Goal: Task Accomplishment & Management: Complete application form

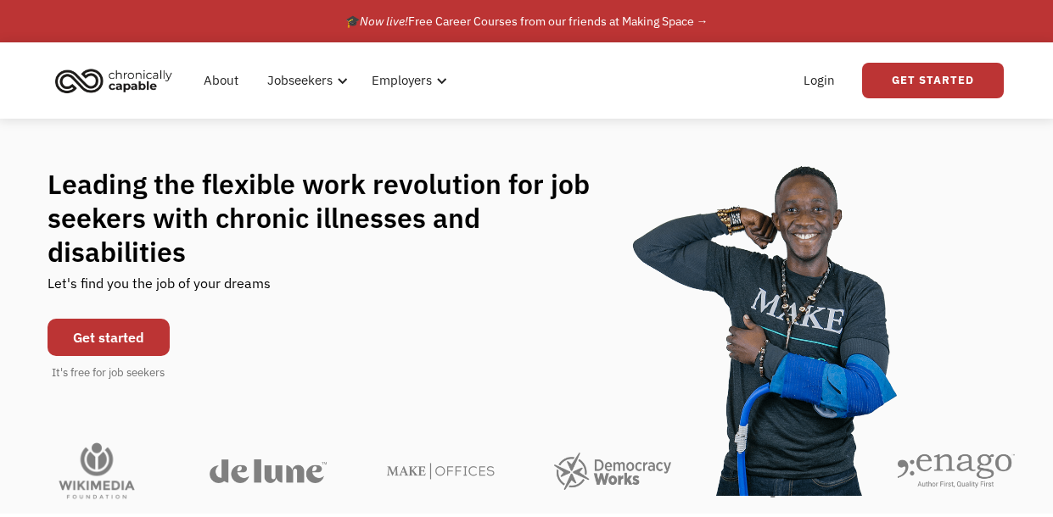
click at [107, 319] on link "Get started" at bounding box center [109, 337] width 122 height 37
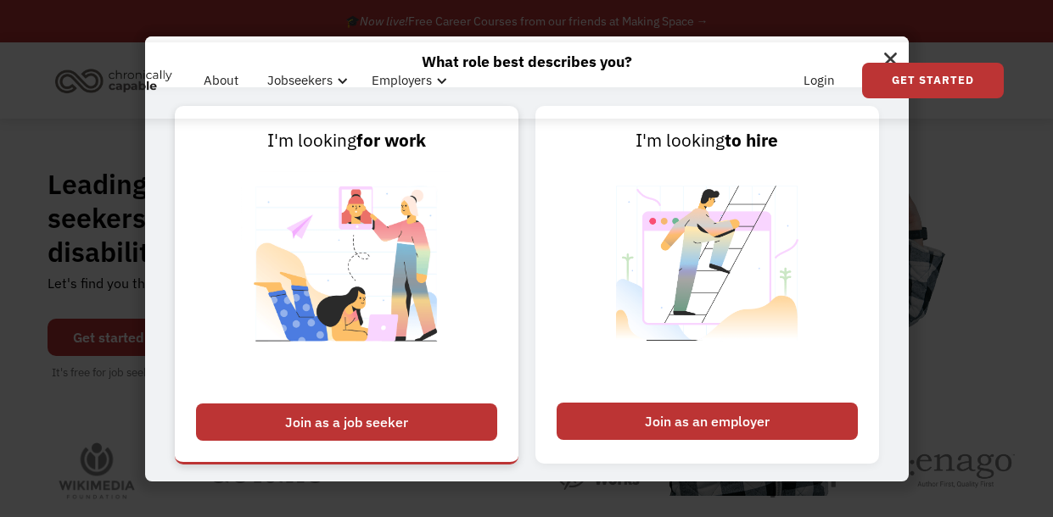
click at [248, 430] on div "Join as a job seeker" at bounding box center [346, 422] width 301 height 37
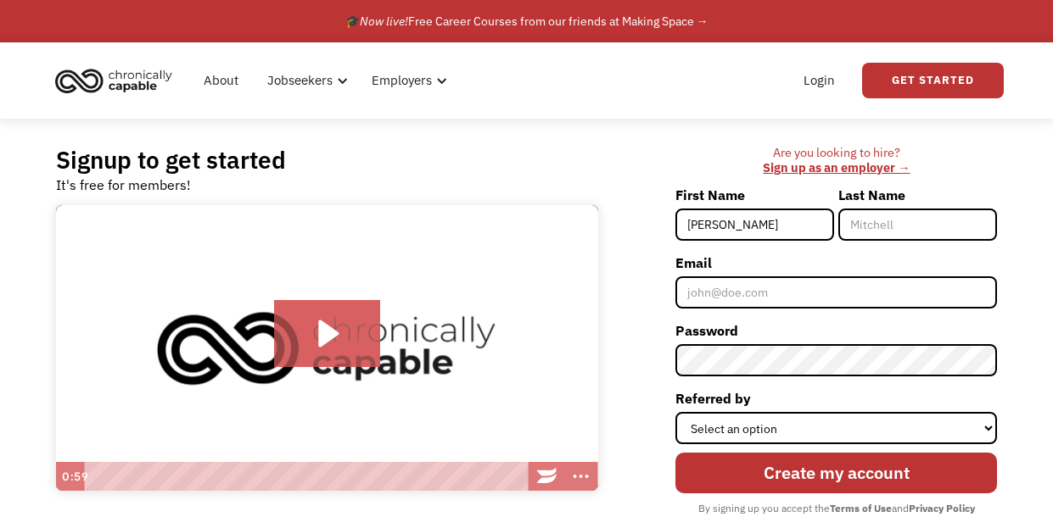
type input "[PERSON_NAME]"
type input "h"
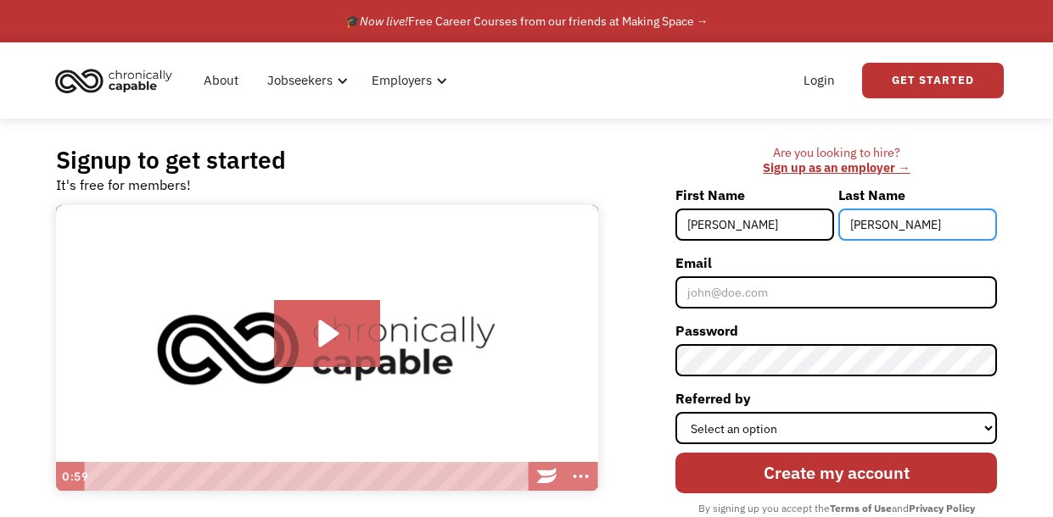
type input "Howe"
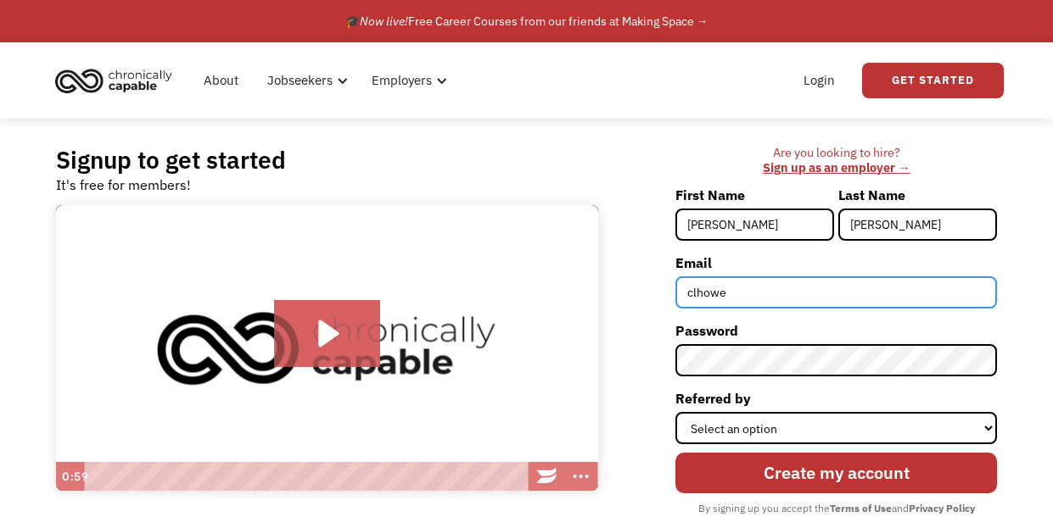
click at [773, 301] on input "clhowe" at bounding box center [835, 293] width 321 height 32
type input "clhowe75@gmail.com"
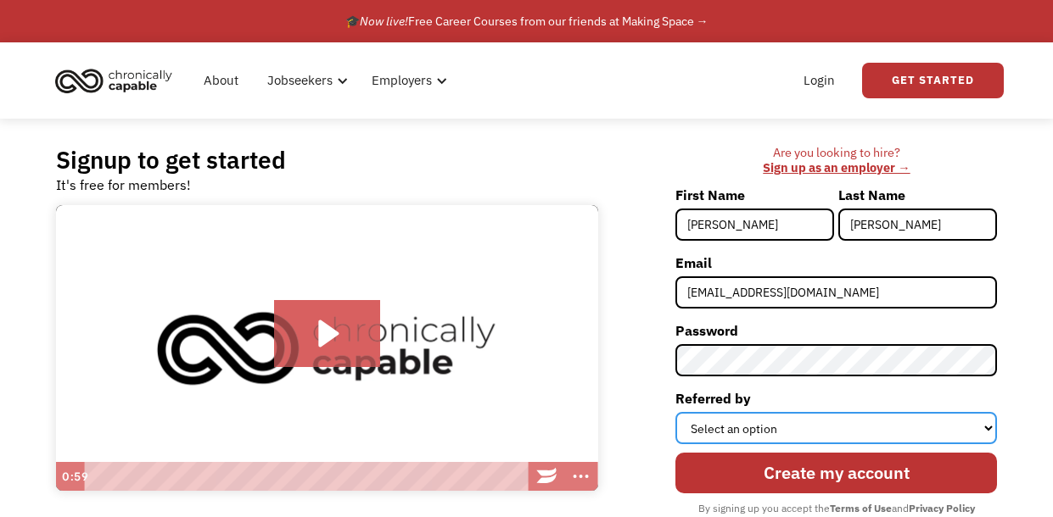
click at [822, 434] on select "Select an option Instagram Facebook Twitter Search Engine News Article Word of …" at bounding box center [835, 428] width 321 height 32
select select "Search Engine"
click at [676, 412] on select "Select an option Instagram Facebook Twitter Search Engine News Article Word of …" at bounding box center [835, 428] width 321 height 32
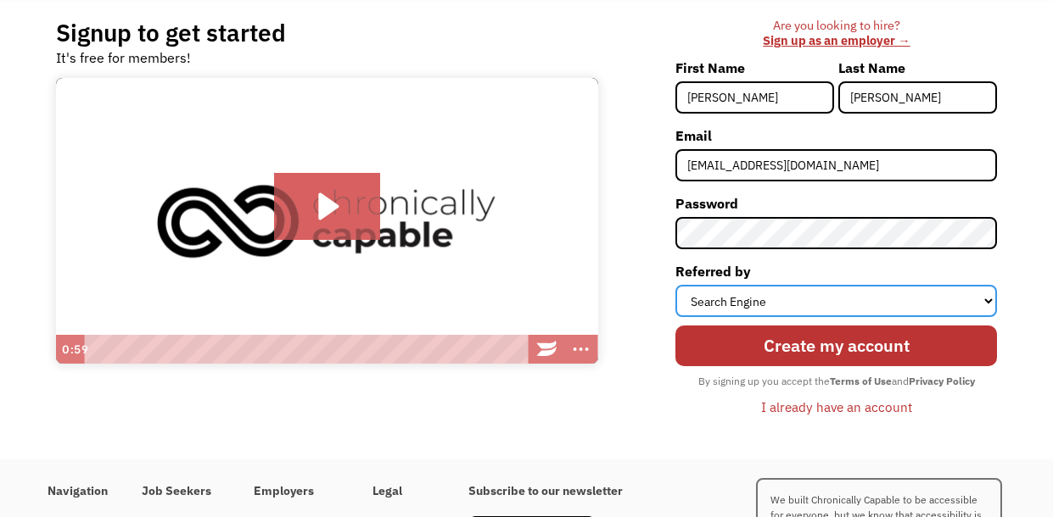
scroll to position [133, 0]
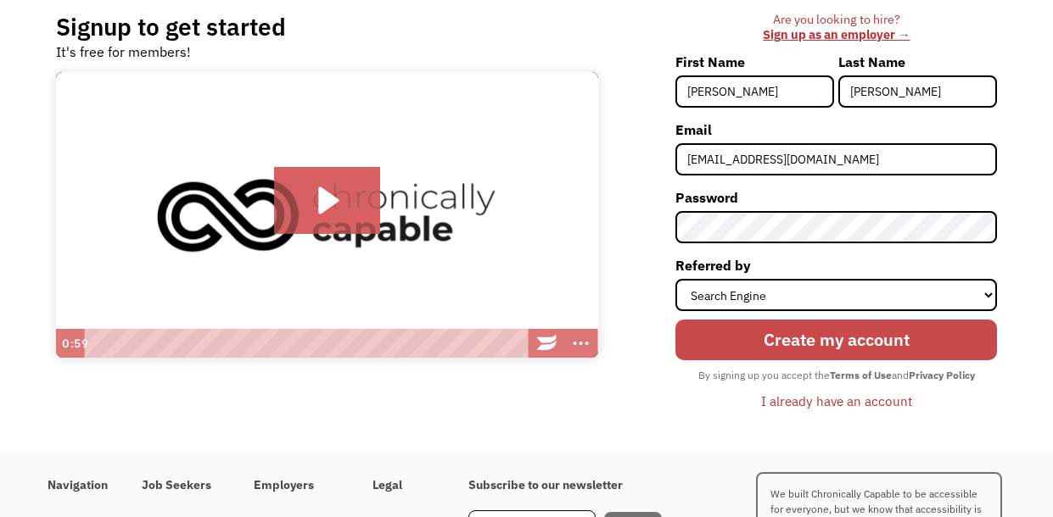
click at [835, 334] on input "Create my account" at bounding box center [835, 340] width 321 height 41
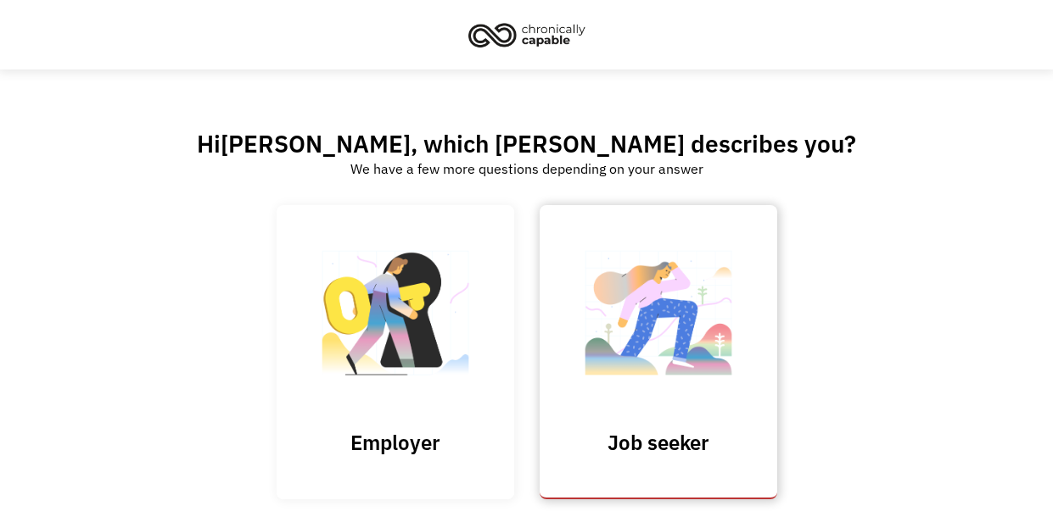
click at [701, 388] on img at bounding box center [658, 321] width 170 height 165
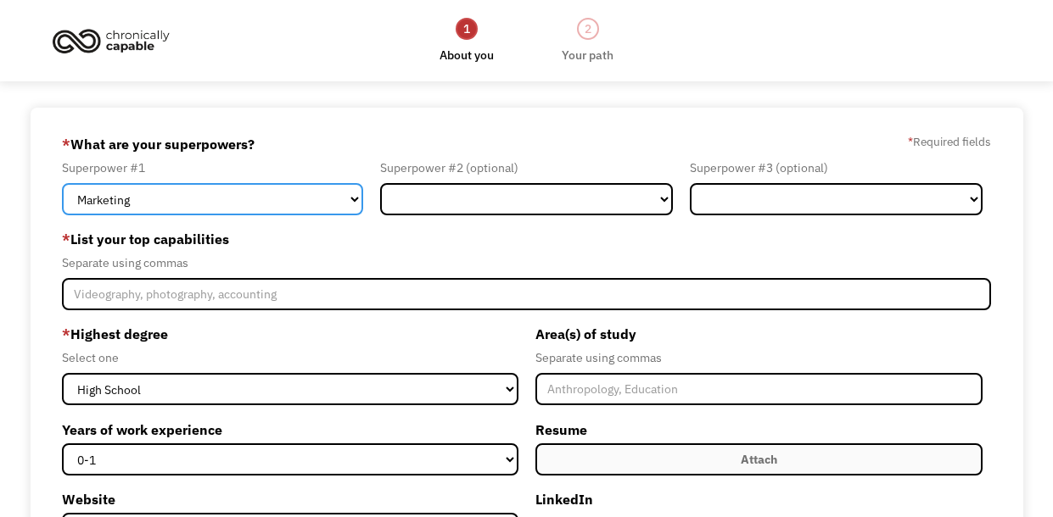
click at [277, 209] on select "Marketing Human Resources Finance Technology Operations Sales Industrial & Manu…" at bounding box center [212, 199] width 301 height 32
select select "Customer Service"
click at [62, 183] on select "Marketing Human Resources Finance Technology Operations Sales Industrial & Manu…" at bounding box center [212, 199] width 301 height 32
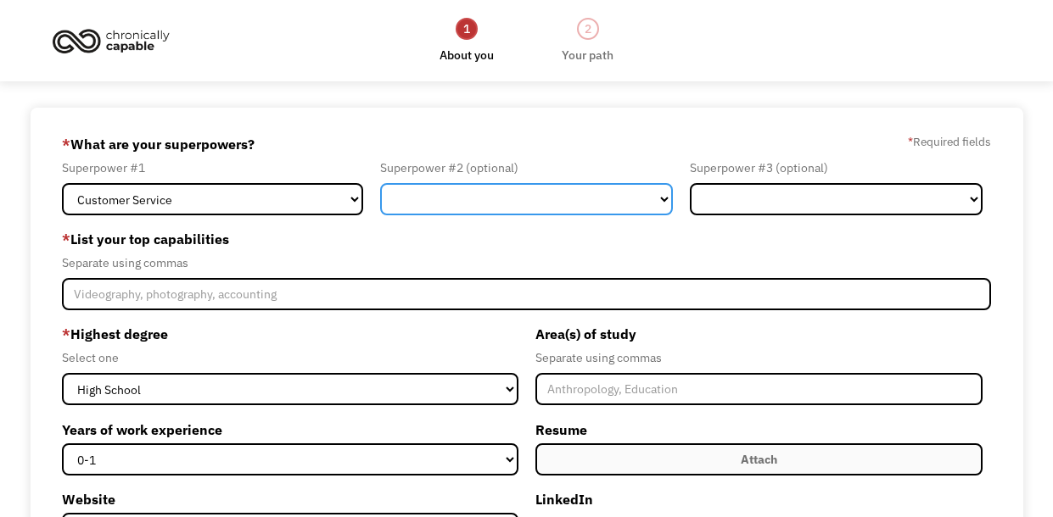
click at [435, 188] on select "Marketing Human Resources Finance Technology Operations Sales Industrial & Manu…" at bounding box center [526, 199] width 293 height 32
select select "Administration"
click at [380, 183] on select "Marketing Human Resources Finance Technology Operations Sales Industrial & Manu…" at bounding box center [526, 199] width 293 height 32
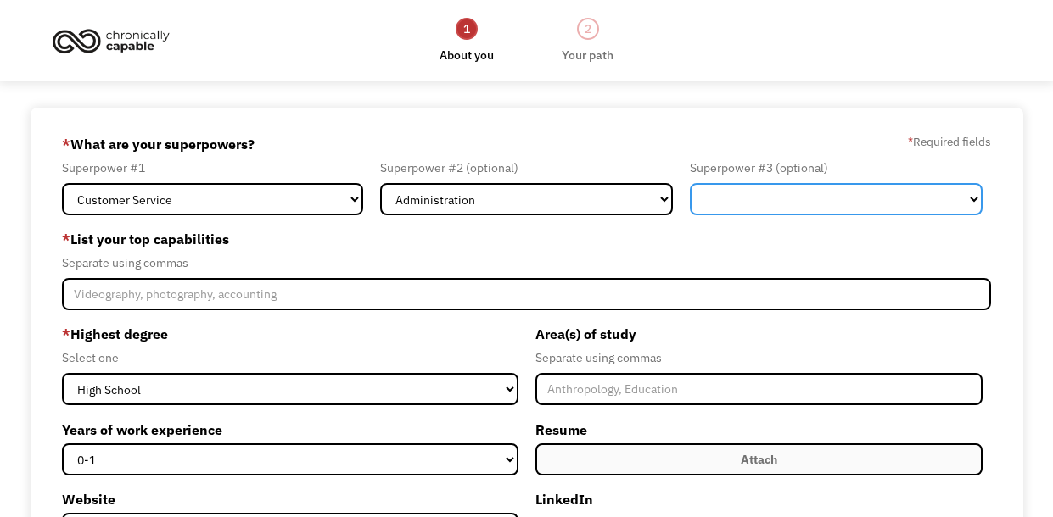
click at [785, 198] on select "Marketing Human Resources Finance Technology Operations Sales Industrial & Manu…" at bounding box center [836, 199] width 293 height 32
select select "Healthcare"
click at [690, 183] on select "Marketing Human Resources Finance Technology Operations Sales Industrial & Manu…" at bounding box center [836, 199] width 293 height 32
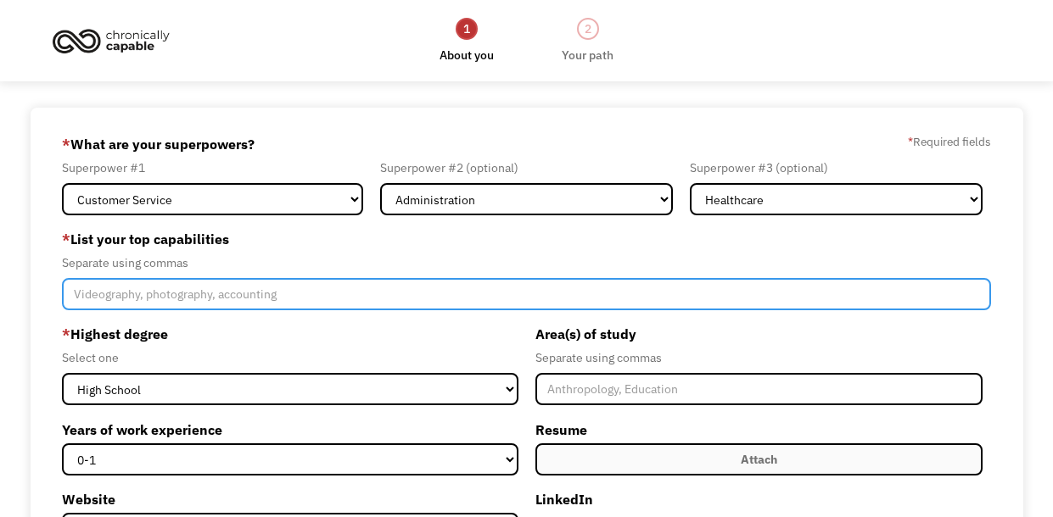
click at [312, 297] on input "Member-Create-Step1" at bounding box center [527, 294] width 930 height 32
click at [293, 296] on input "Interpersonal Communication, Empathy, Creativity," at bounding box center [527, 294] width 930 height 32
click at [237, 299] on input "Interpersonal Communication, Empathy, Detail Oriented, HRIS, Creativity," at bounding box center [527, 294] width 930 height 32
click at [290, 297] on input "Interpersonal Communication, Empathy, Detail Oriented, HRIS, Creativity," at bounding box center [527, 294] width 930 height 32
click at [534, 300] on input "Interpersonal Communication, Empathy, Detail Oriented, HRIS, Creativity," at bounding box center [527, 294] width 930 height 32
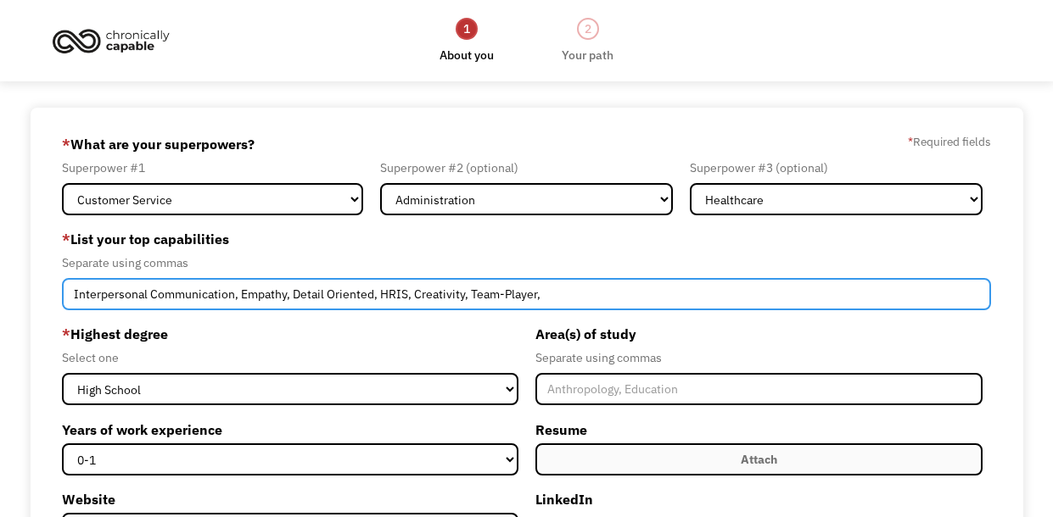
click at [589, 293] on input "Interpersonal Communication, Empathy, Detail Oriented, HRIS, Creativity, Team-P…" at bounding box center [527, 294] width 930 height 32
click at [540, 297] on input "Interpersonal Communication, Empathy, Detail Oriented, HRIS, Creativity, Team-P…" at bounding box center [527, 294] width 930 height 32
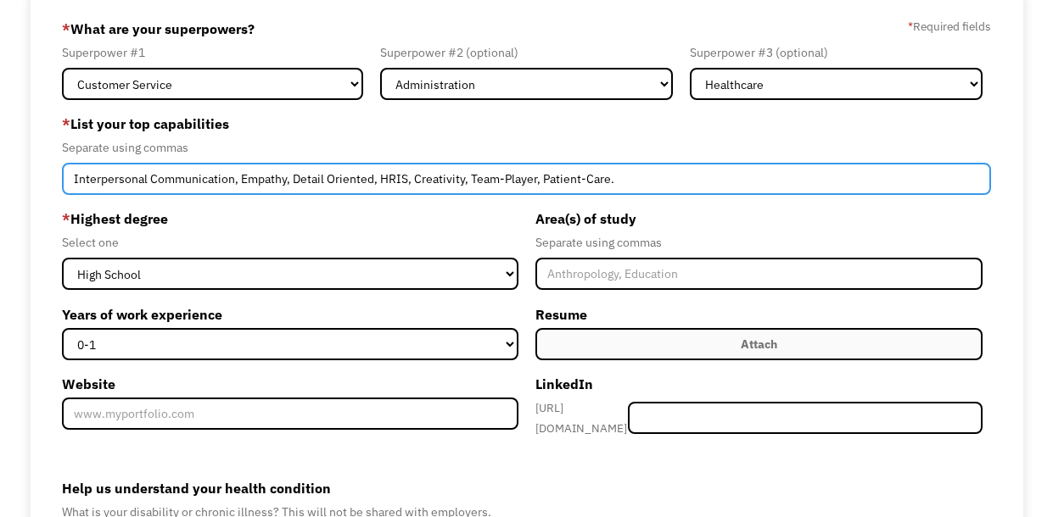
scroll to position [137, 0]
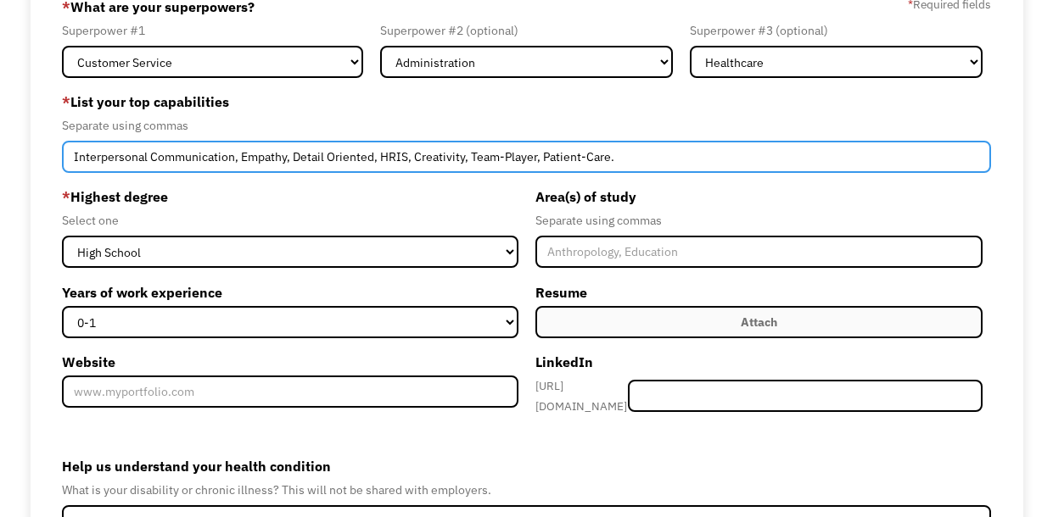
click at [663, 150] on input "Interpersonal Communication, Empathy, Detail Oriented, HRIS, Creativity, Team-P…" at bounding box center [527, 157] width 930 height 32
type input "Interpersonal Communication, Empathy, Detail Oriented, HRIS, Creativity, Team-P…"
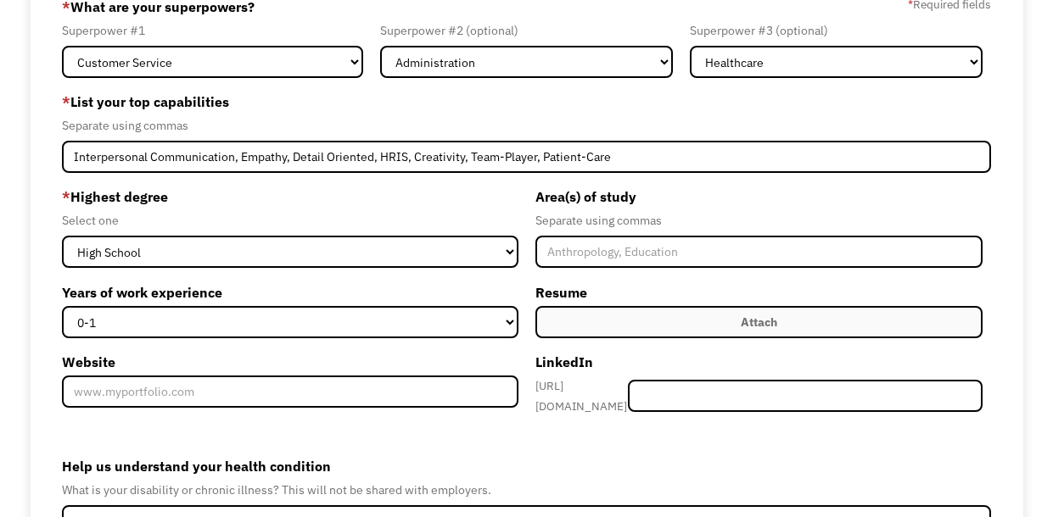
click at [427, 210] on div "Select one" at bounding box center [290, 220] width 456 height 20
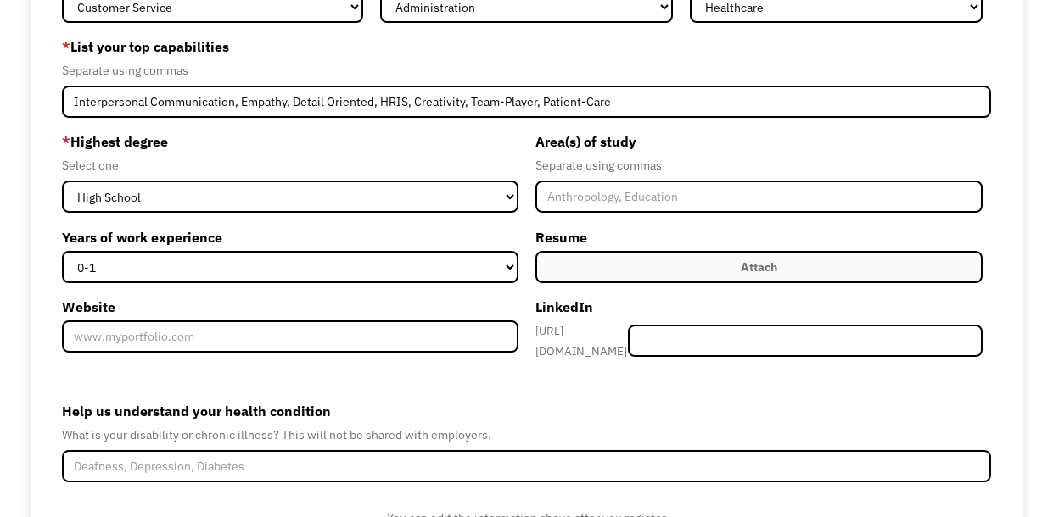
scroll to position [198, 0]
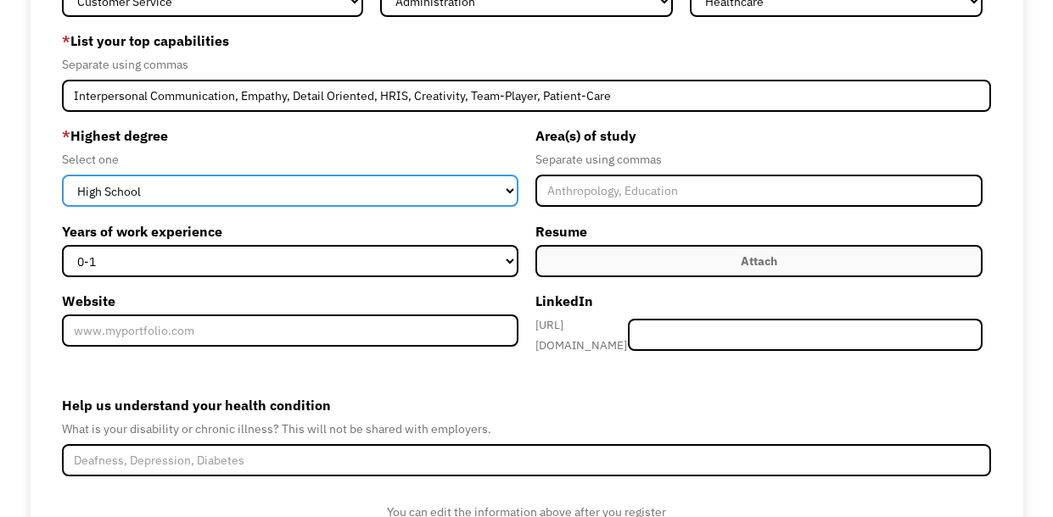
click at [301, 201] on select "High School Associates Bachelors Master's PhD" at bounding box center [290, 191] width 456 height 32
select select "associates"
click at [62, 175] on select "High School Associates Bachelors Master's PhD" at bounding box center [290, 191] width 456 height 32
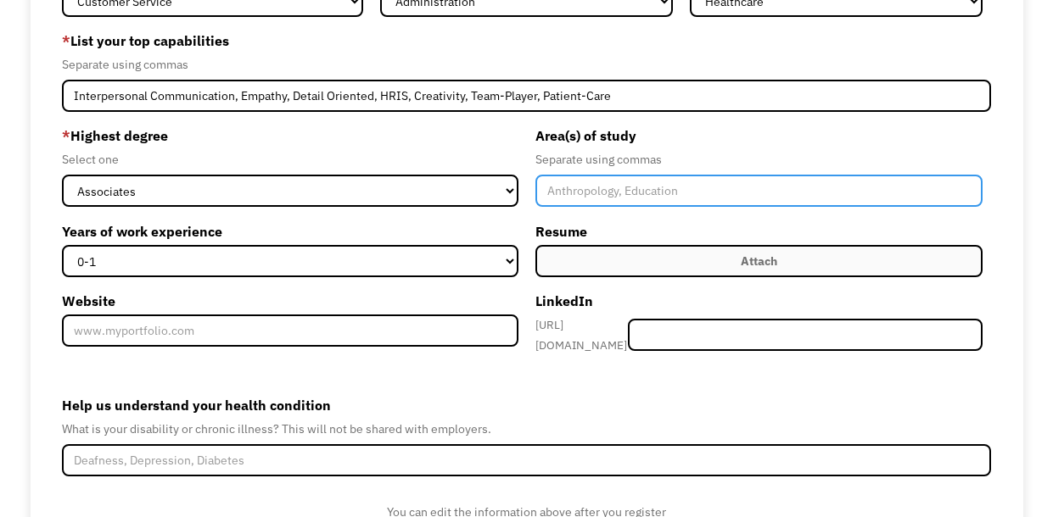
click at [643, 182] on input "Member-Create-Step1" at bounding box center [759, 191] width 448 height 32
type input "Art"
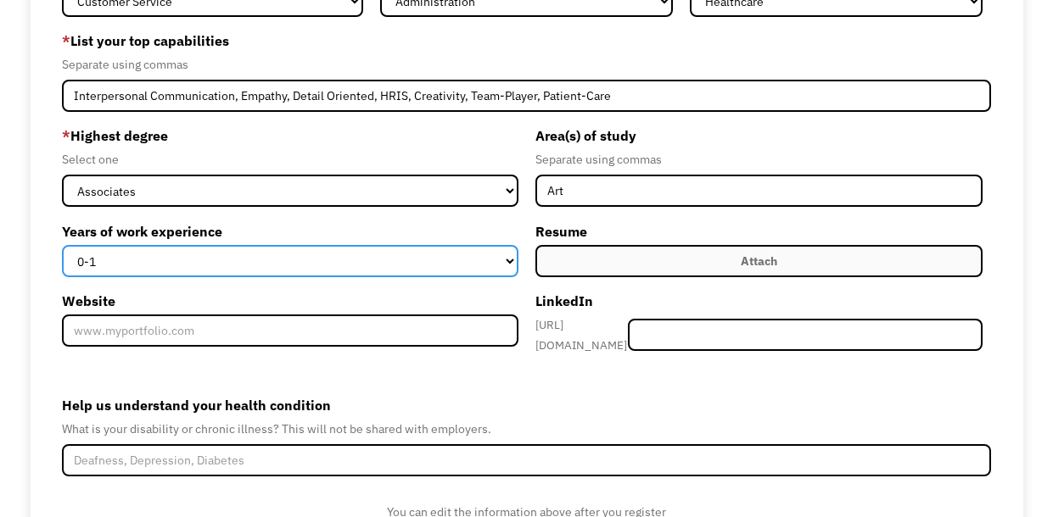
click at [450, 262] on select "0-1 2-4 5-10 11-15 15+" at bounding box center [290, 261] width 456 height 32
select select "11-15"
click at [62, 245] on select "0-1 2-4 5-10 11-15 15+" at bounding box center [290, 261] width 456 height 32
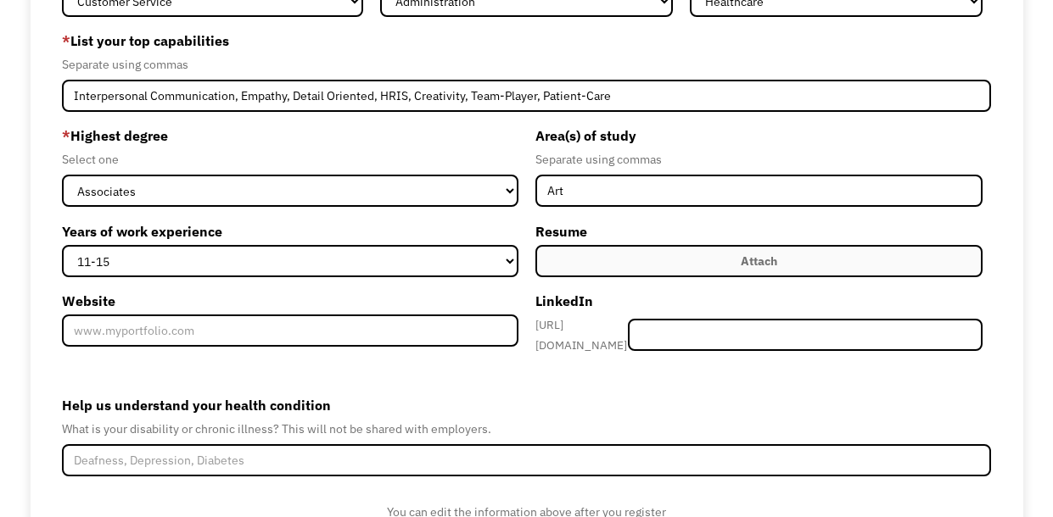
click at [674, 251] on label "Attach" at bounding box center [759, 261] width 448 height 32
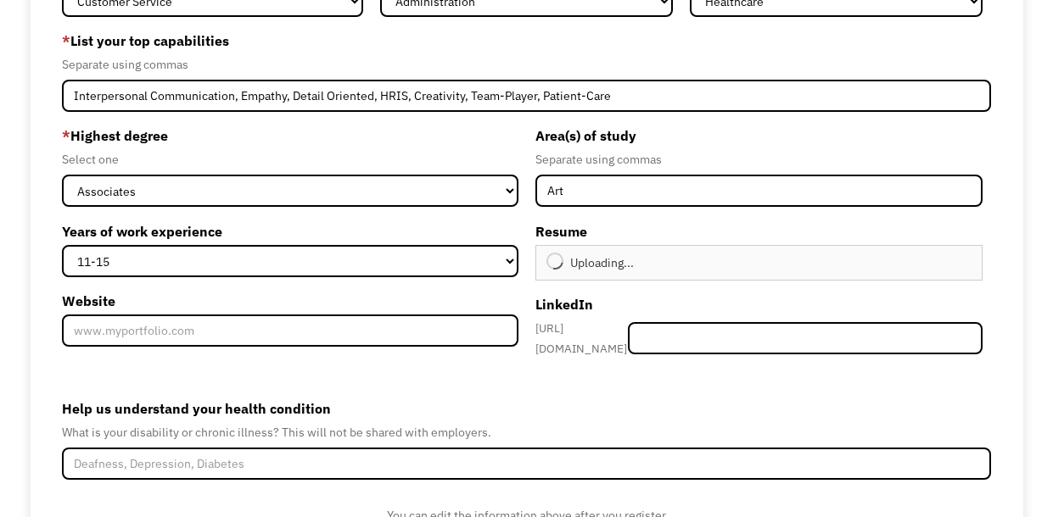
type input "Continue"
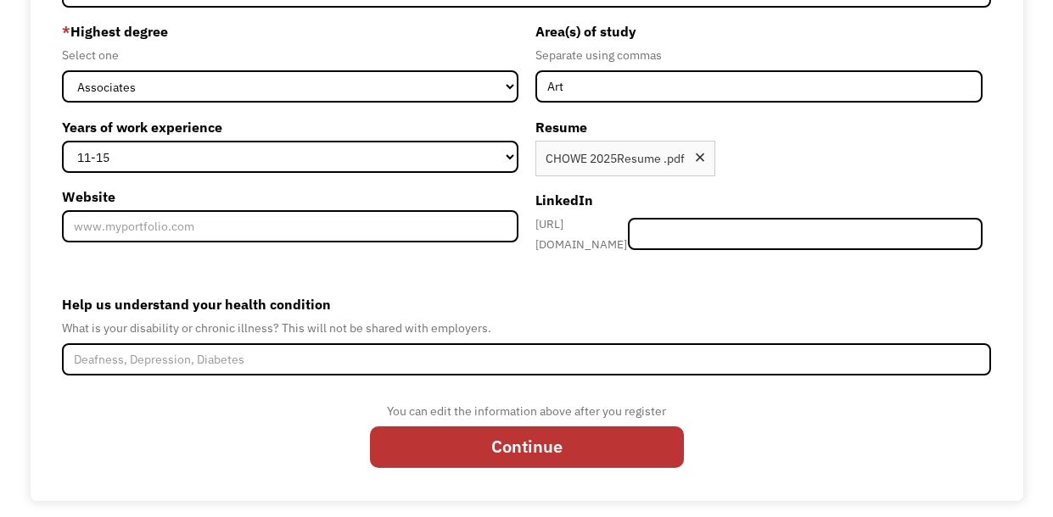
scroll to position [303, 0]
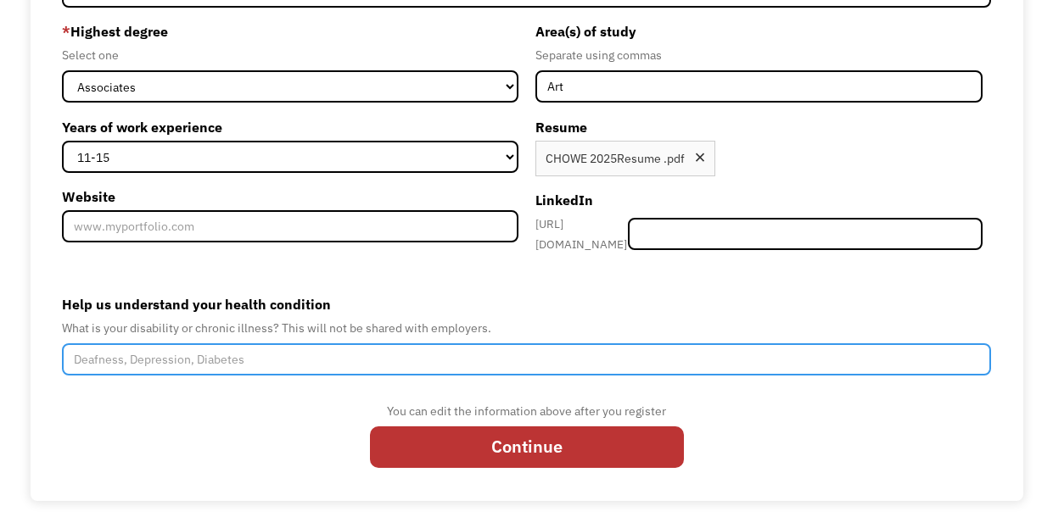
click at [515, 346] on input "Help us understand your health condition" at bounding box center [527, 360] width 930 height 32
drag, startPoint x: 217, startPoint y: 349, endPoint x: 137, endPoint y: 349, distance: 79.7
click at [137, 349] on input "Depression Fibromyalgia" at bounding box center [527, 360] width 930 height 32
paste input "Member-Create-Step1"
type input "Depression Fibromyalgia"
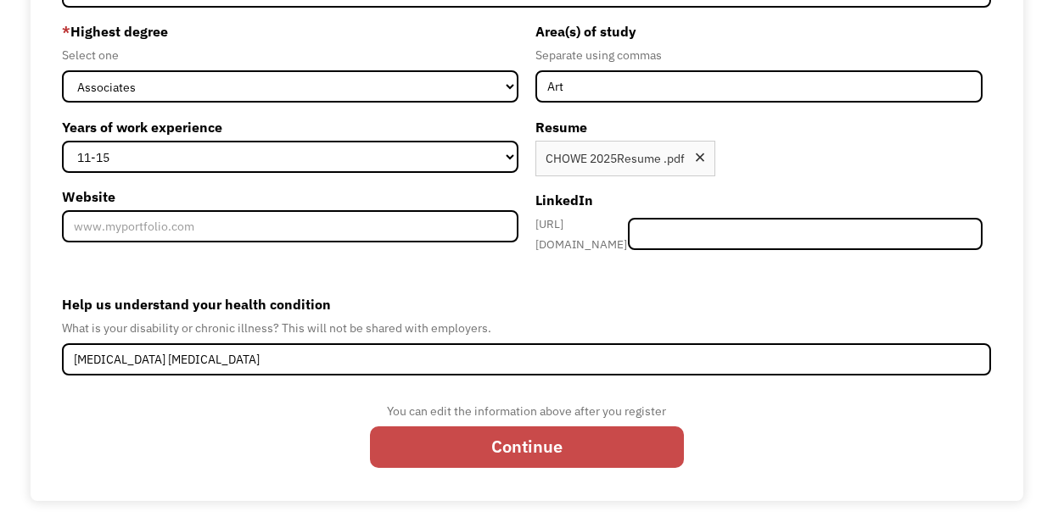
click at [478, 440] on input "Continue" at bounding box center [527, 447] width 314 height 41
type input "Please wait..."
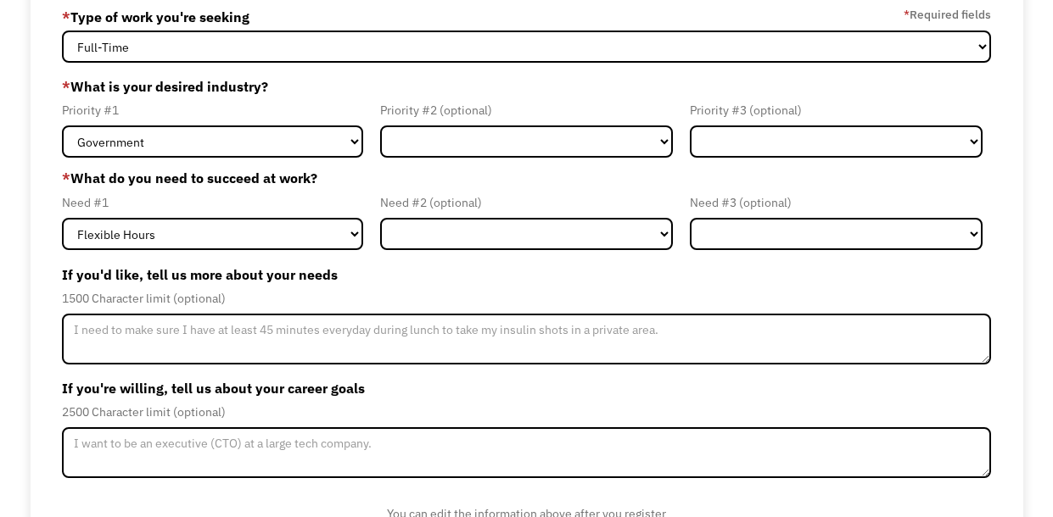
scroll to position [131, 0]
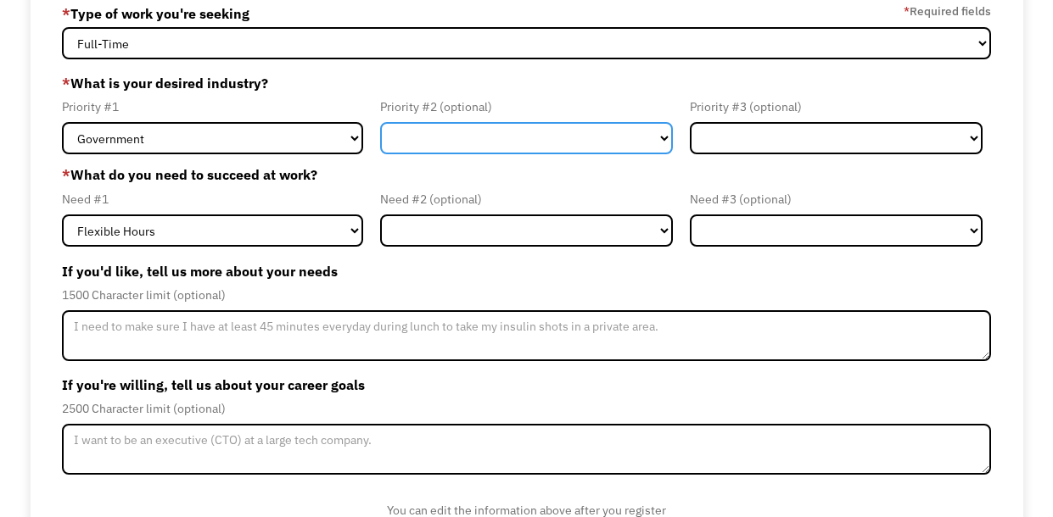
click at [495, 137] on select "Government Finance & Insurance Health & Social Care Tech & Engineering Creative…" at bounding box center [526, 138] width 293 height 32
click at [380, 122] on select "Government Finance & Insurance Health & Social Care Tech & Engineering Creative…" at bounding box center [526, 138] width 293 height 32
click at [572, 147] on select "Government Finance & Insurance Health & Social Care Tech & Engineering Creative…" at bounding box center [526, 138] width 293 height 32
select select "Health & Social Care"
click at [380, 122] on select "Government Finance & Insurance Health & Social Care Tech & Engineering Creative…" at bounding box center [526, 138] width 293 height 32
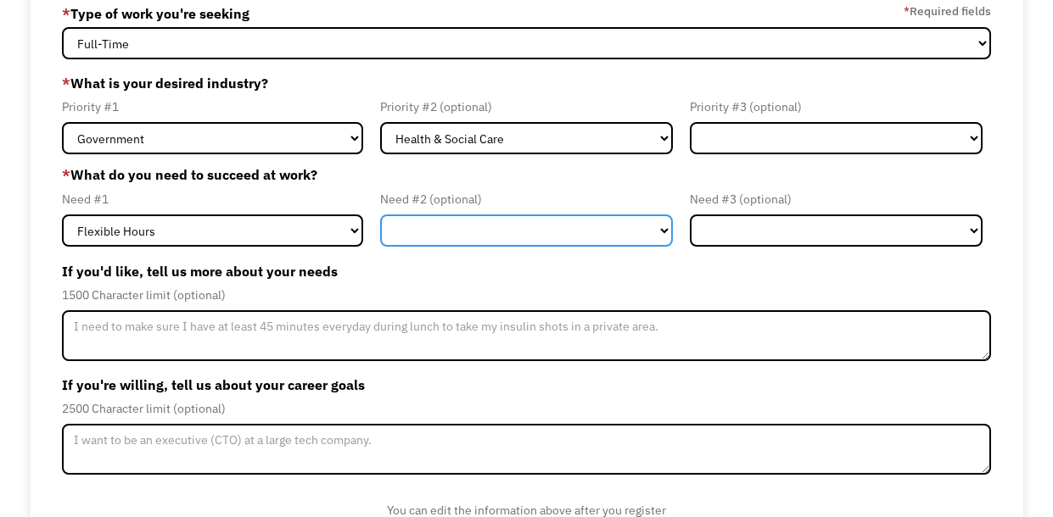
click at [562, 231] on select "Flexible Hours Remote Work Service Animal On-site Accommodations Visual Support…" at bounding box center [526, 231] width 293 height 32
select select "Remote Work"
click at [380, 215] on select "Flexible Hours Remote Work Service Animal On-site Accommodations Visual Support…" at bounding box center [526, 231] width 293 height 32
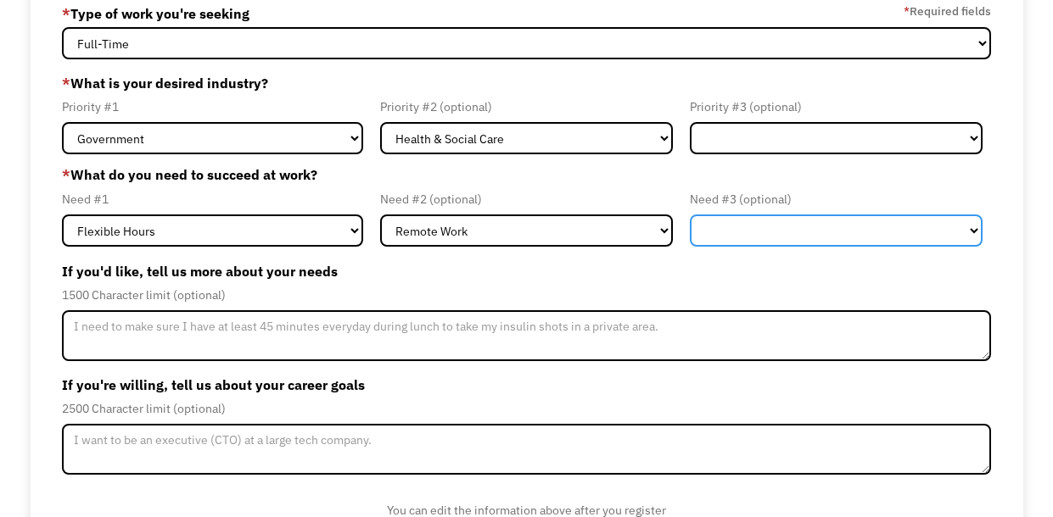
click at [711, 243] on select "Flexible Hours Remote Work Service Animal On-site Accommodations Visual Support…" at bounding box center [836, 231] width 293 height 32
select select "On-site Accommodations"
click at [690, 215] on select "Flexible Hours Remote Work Service Animal On-site Accommodations Visual Support…" at bounding box center [836, 231] width 293 height 32
click at [763, 232] on select "Flexible Hours Remote Work Service Animal On-site Accommodations Visual Support…" at bounding box center [836, 231] width 293 height 32
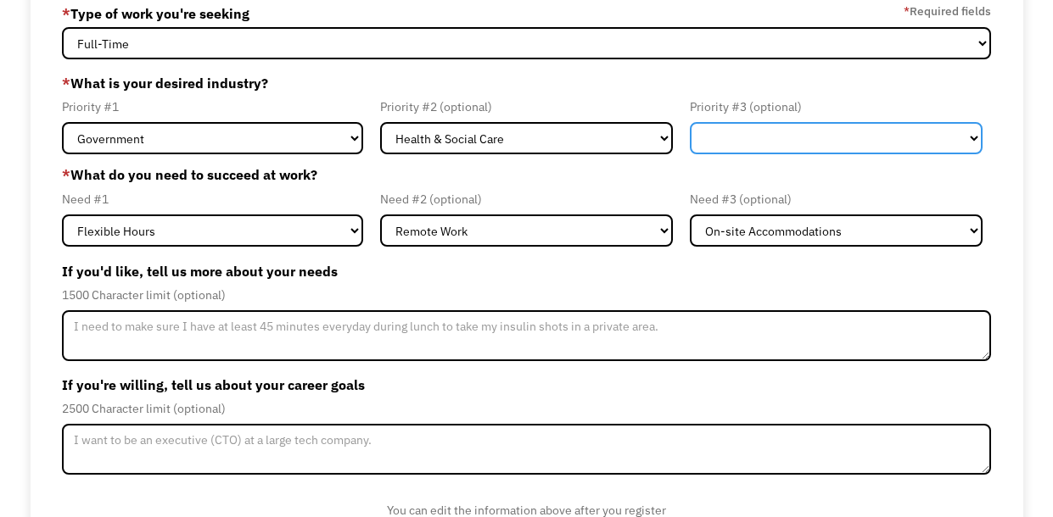
click at [740, 154] on select "Government Finance & Insurance Health & Social Care Tech & Engineering Creative…" at bounding box center [836, 138] width 293 height 32
select select "Administrative"
click at [690, 122] on select "Government Finance & Insurance Health & Social Care Tech & Engineering Creative…" at bounding box center [836, 138] width 293 height 32
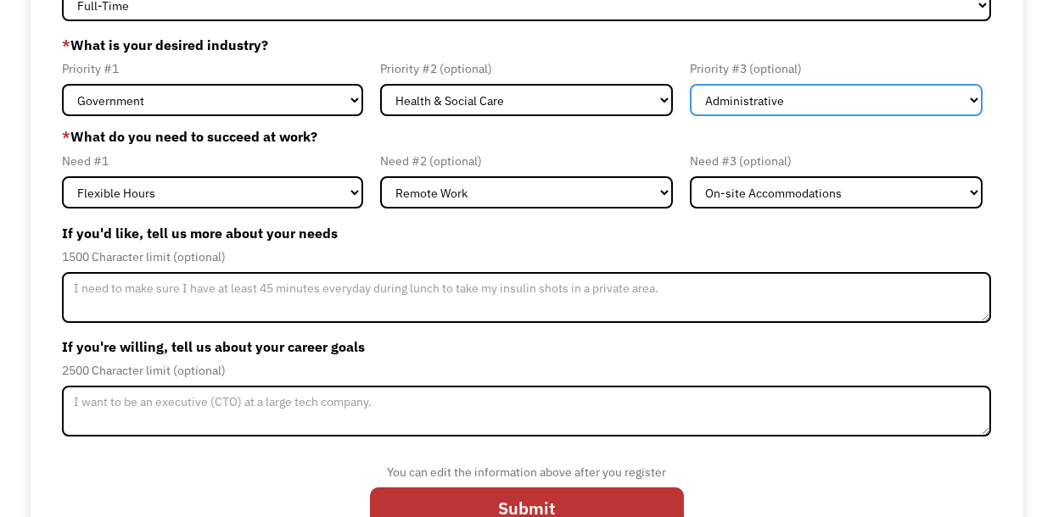
scroll to position [168, 0]
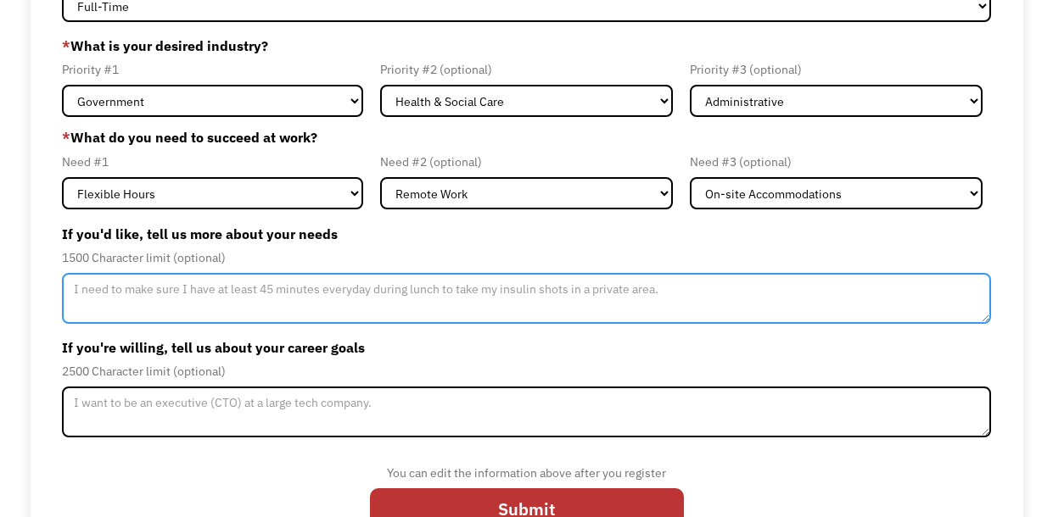
click at [496, 289] on textarea "Member-Update-Form-Step2" at bounding box center [527, 298] width 930 height 51
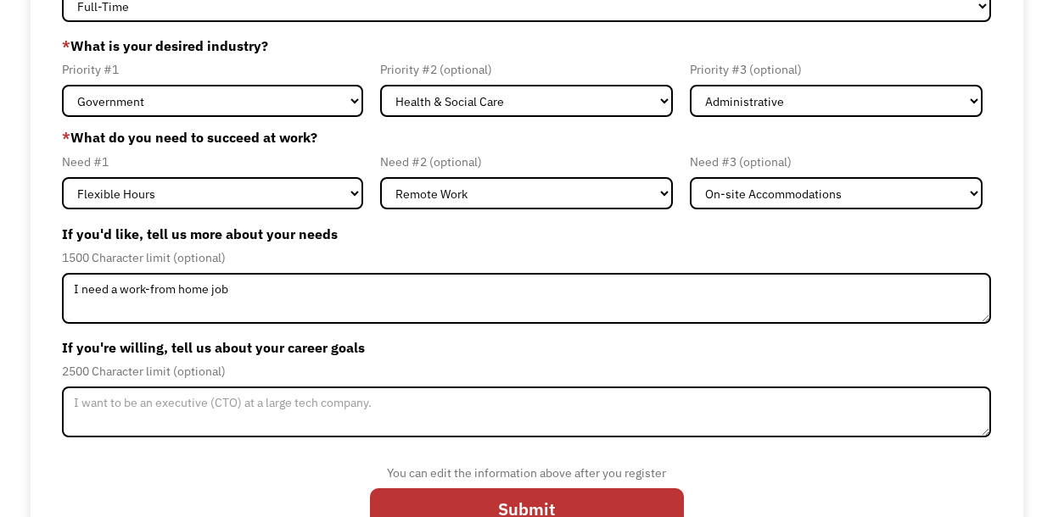
click at [680, 221] on label "If you'd like, tell us more about your needs" at bounding box center [527, 234] width 930 height 27
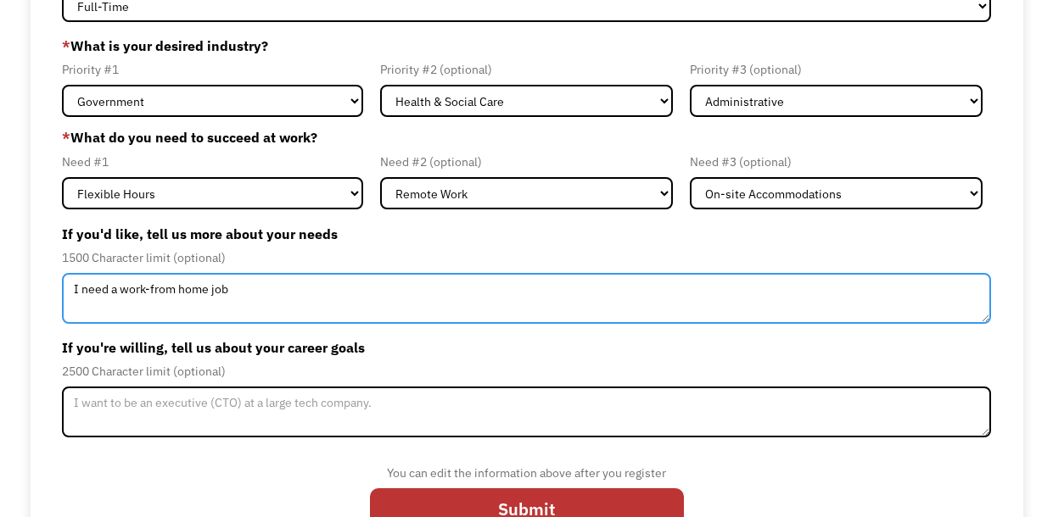
click at [344, 307] on textarea "I need a work-from home job" at bounding box center [527, 298] width 930 height 51
type textarea "I"
click at [600, 294] on textarea "I need to" at bounding box center [527, 298] width 930 height 51
type textarea "I"
type textarea "f"
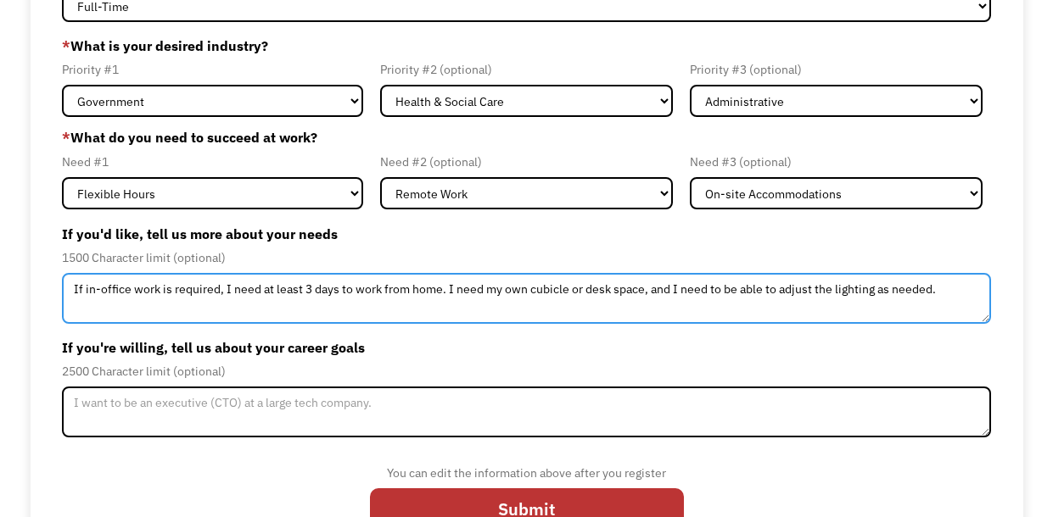
click at [965, 294] on textarea "If in-office work is required, I need at least 3 days to work from home. I need…" at bounding box center [527, 298] width 930 height 51
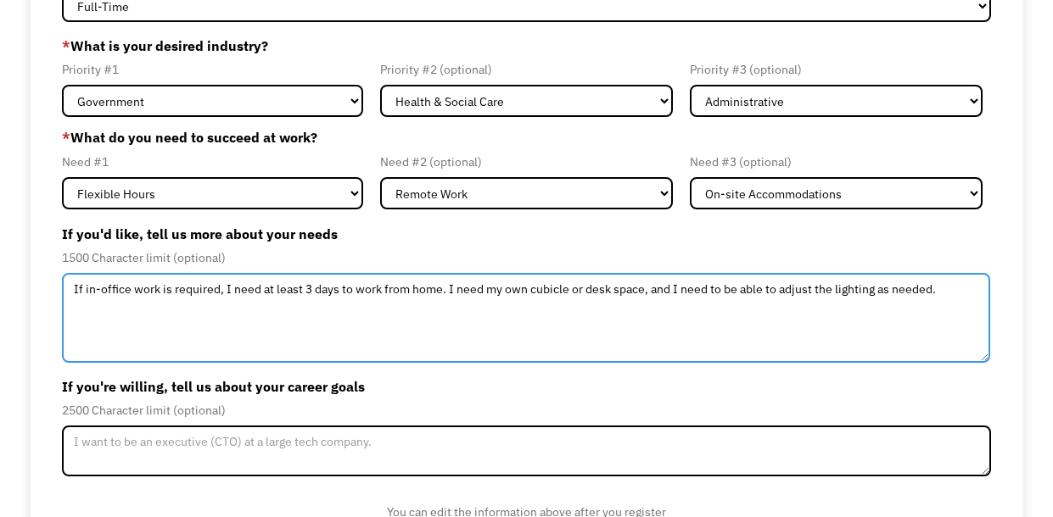
drag, startPoint x: 984, startPoint y: 319, endPoint x: 983, endPoint y: 359, distance: 39.9
click at [983, 359] on textarea "If in-office work is required, I need at least 3 days to work from home. I need…" at bounding box center [526, 318] width 928 height 90
click at [445, 293] on textarea "If in-office work is required, I need at least 3 days to work from home. I need…" at bounding box center [526, 318] width 928 height 90
click at [451, 292] on textarea "If in-office work is required, I need at least 3 days to work from home. I need…" at bounding box center [526, 318] width 928 height 90
drag, startPoint x: 651, startPoint y: 288, endPoint x: 517, endPoint y: 310, distance: 136.0
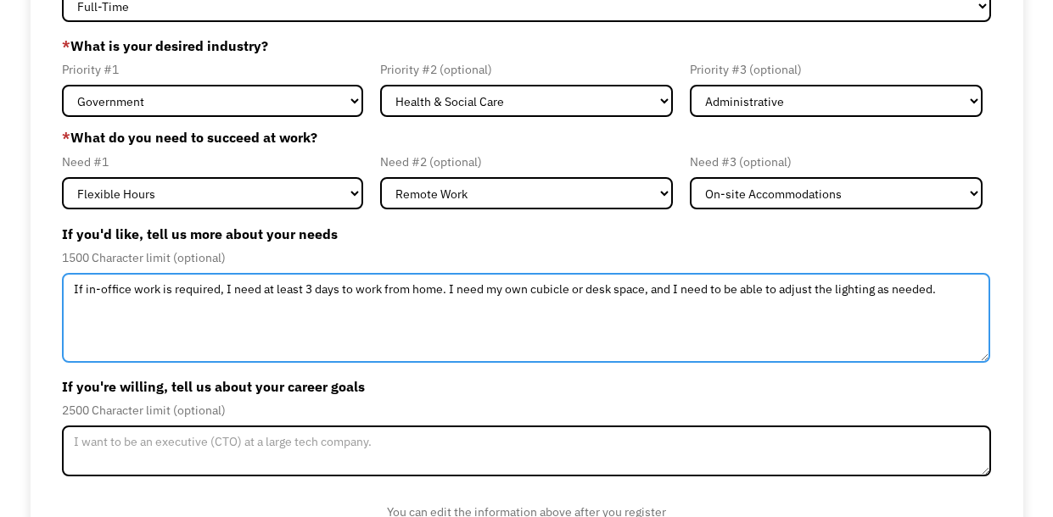
click at [517, 310] on textarea "If in-office work is required, I need at least 3 days to work from home. I need…" at bounding box center [526, 318] width 928 height 90
click at [942, 286] on textarea "If in-office work is required, I need at least 3 days to work from home. I need…" at bounding box center [526, 318] width 928 height 90
type textarea "If in-office work is required, I need at least 3 days to work from home. I need…"
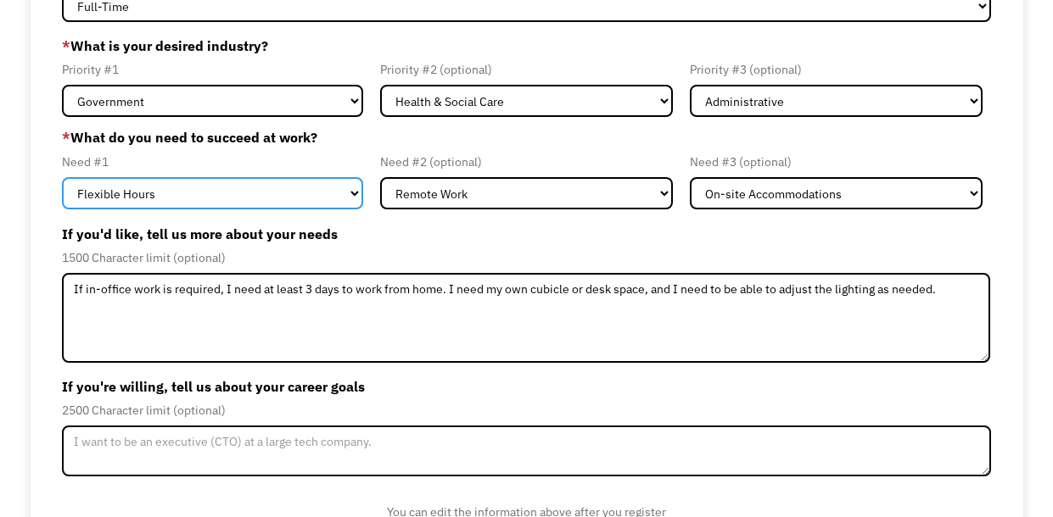
click at [345, 193] on select "Flexible Hours Remote Work Service Animal On-site Accommodations Visual Support…" at bounding box center [212, 193] width 301 height 32
select select "Remote Work"
click at [62, 177] on select "Flexible Hours Remote Work Service Animal On-site Accommodations Visual Support…" at bounding box center [212, 193] width 301 height 32
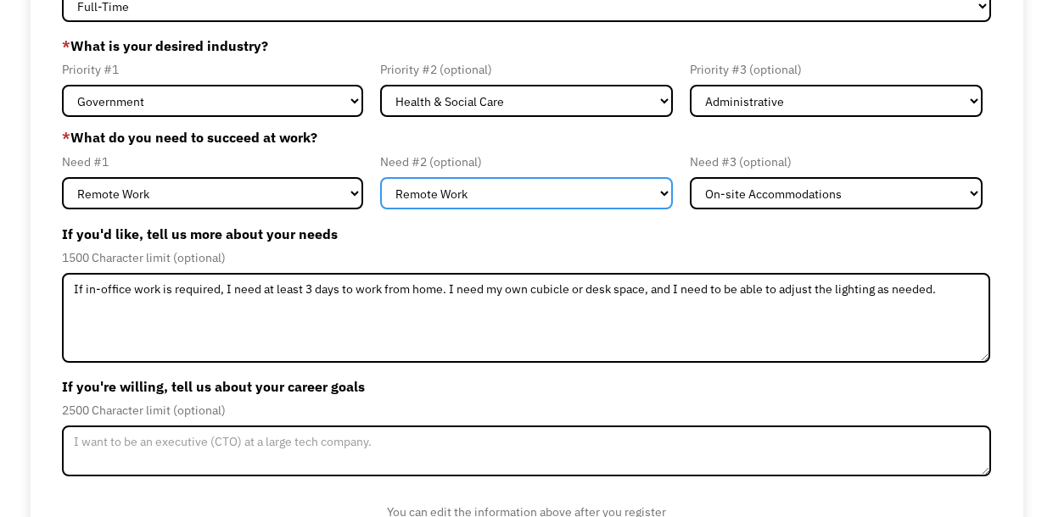
click at [439, 200] on select "Flexible Hours Remote Work Service Animal On-site Accommodations Visual Support…" at bounding box center [526, 193] width 293 height 32
select select "Flexible Hours"
click at [380, 177] on select "Flexible Hours Remote Work Service Animal On-site Accommodations Visual Support…" at bounding box center [526, 193] width 293 height 32
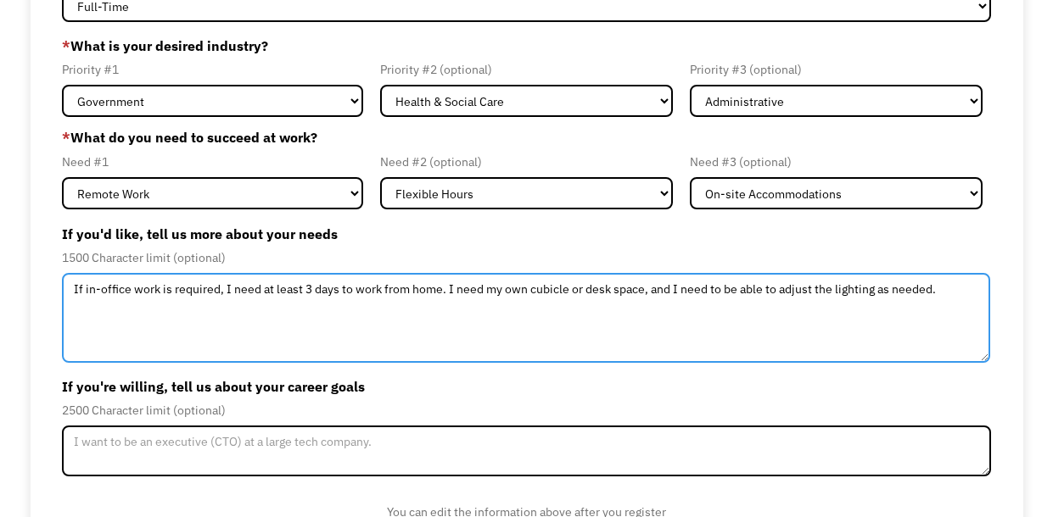
drag, startPoint x: 673, startPoint y: 290, endPoint x: 0, endPoint y: 276, distance: 672.8
click at [0, 276] on div "68be363d1759301b77736a63 clhowe75@gmail.com Candice Howe * Type of work you're …" at bounding box center [526, 271] width 1053 height 663
type textarea "I need to be able to adjust the lighting as needed."
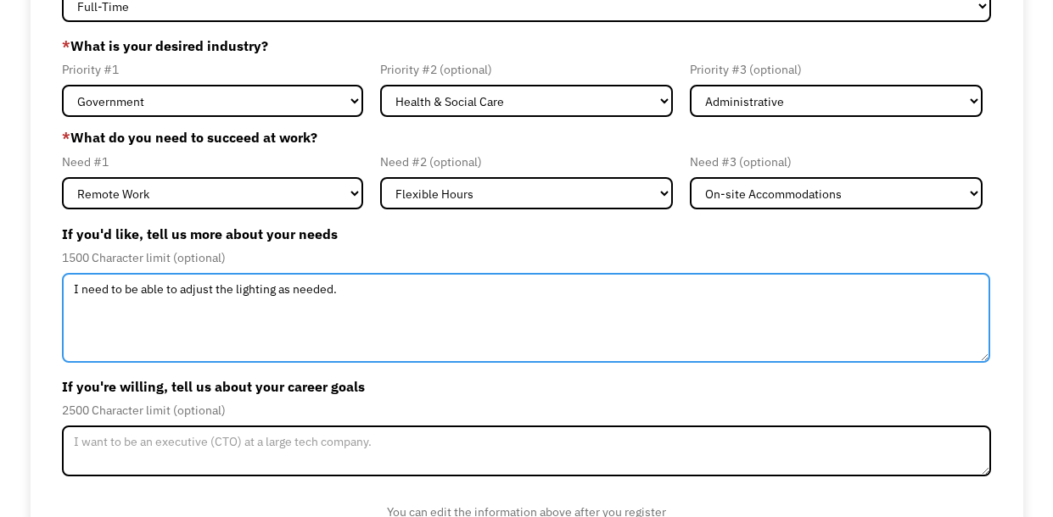
click at [422, 283] on textarea "I need to be able to adjust the lighting as needed." at bounding box center [526, 318] width 928 height 90
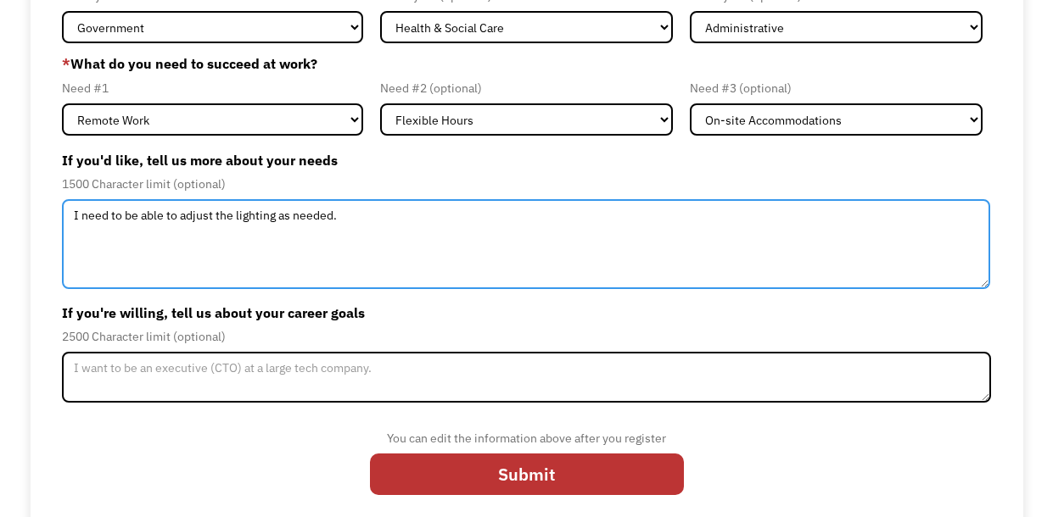
scroll to position [252, 0]
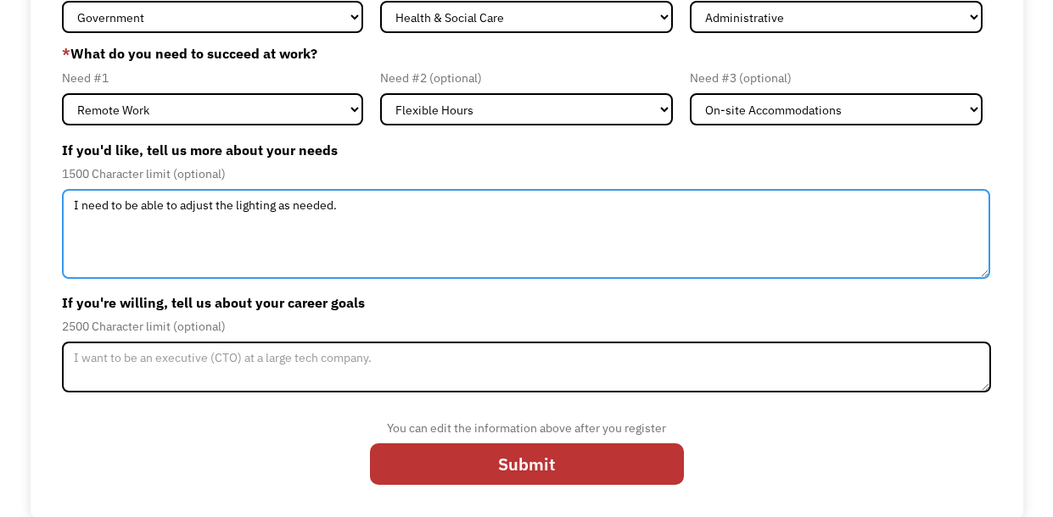
drag, startPoint x: 380, startPoint y: 218, endPoint x: 0, endPoint y: 178, distance: 382.1
click at [0, 178] on div "68be363d1759301b77736a63 clhowe75@gmail.com Candice Howe * Type of work you're …" at bounding box center [526, 187] width 1053 height 663
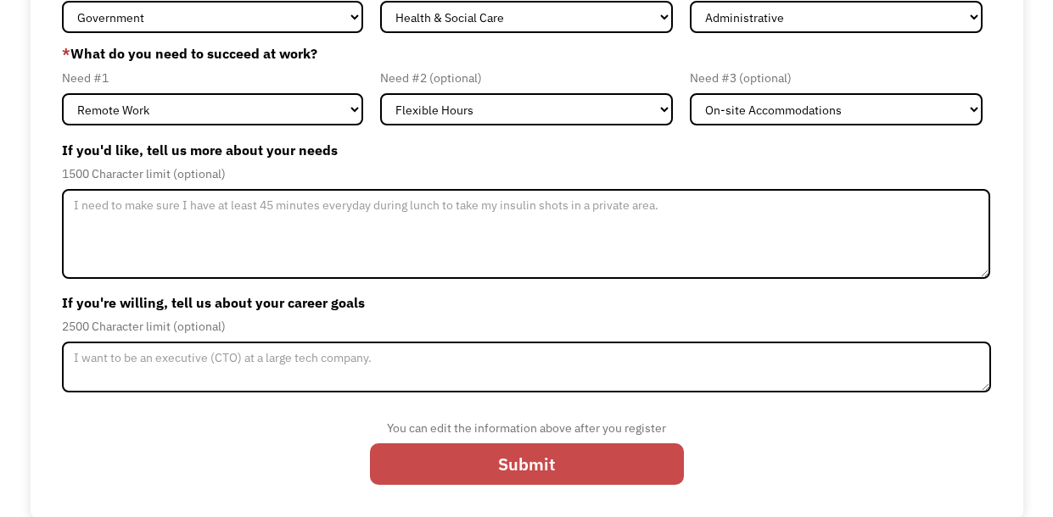
click at [511, 474] on input "Submit" at bounding box center [527, 464] width 314 height 41
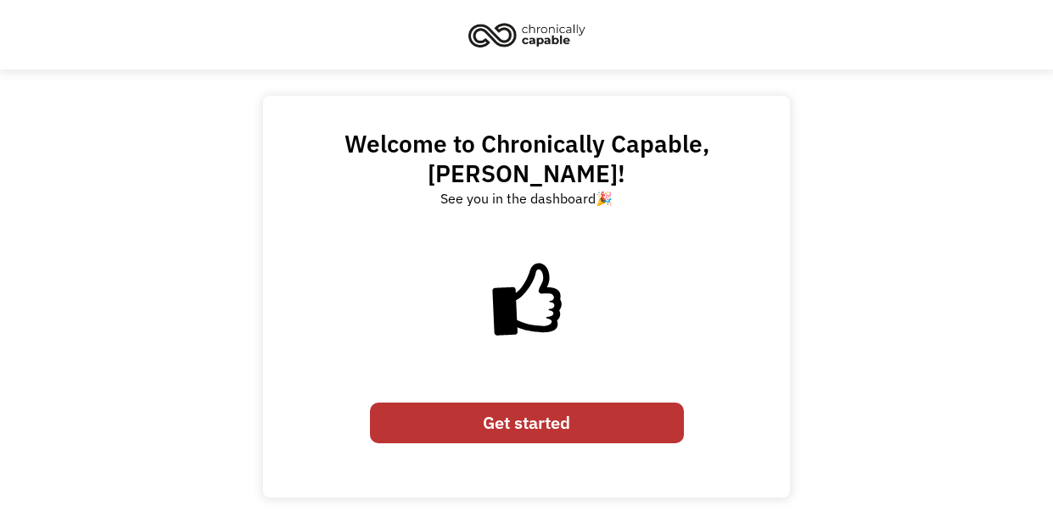
click at [585, 403] on link "Get started" at bounding box center [527, 423] width 314 height 41
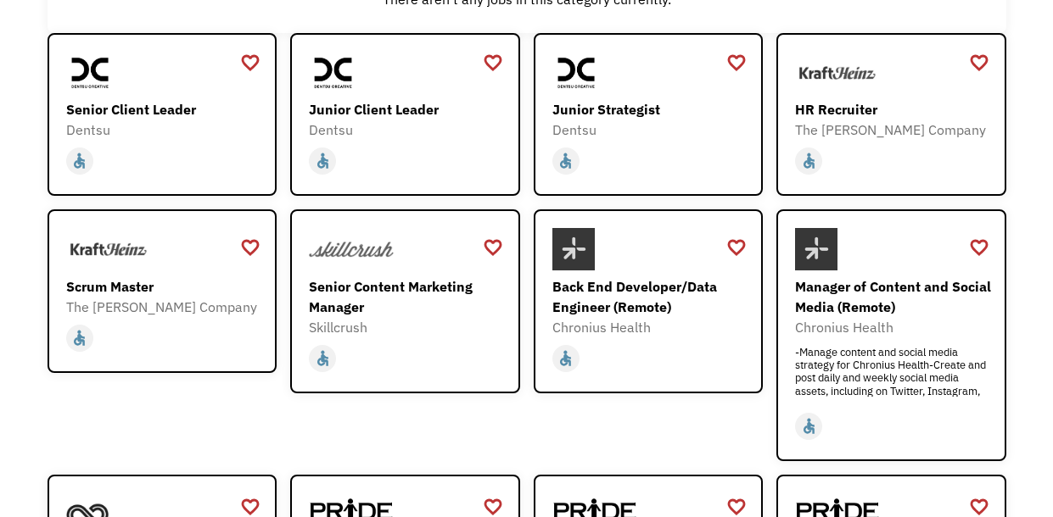
scroll to position [235, 0]
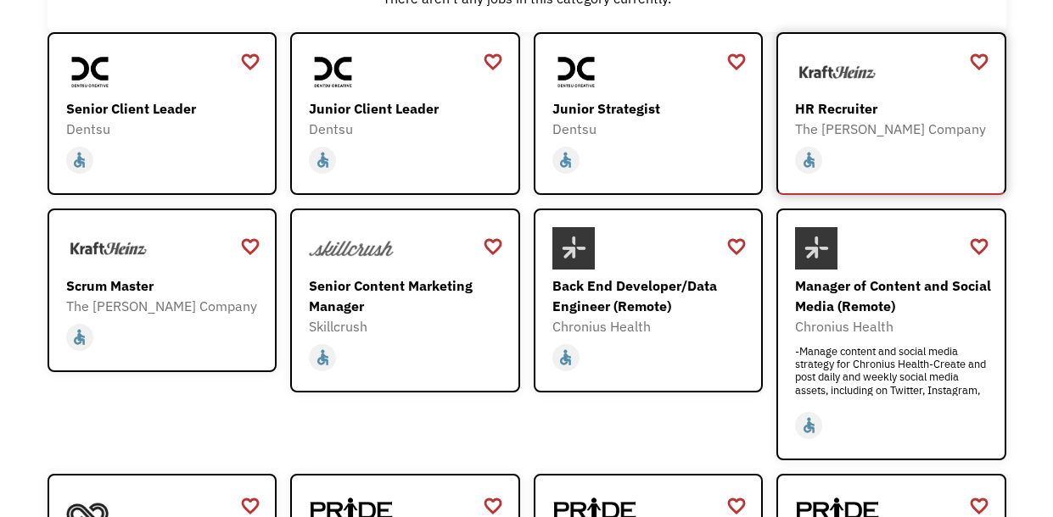
click at [875, 111] on div "HR Recruiter" at bounding box center [893, 108] width 197 height 20
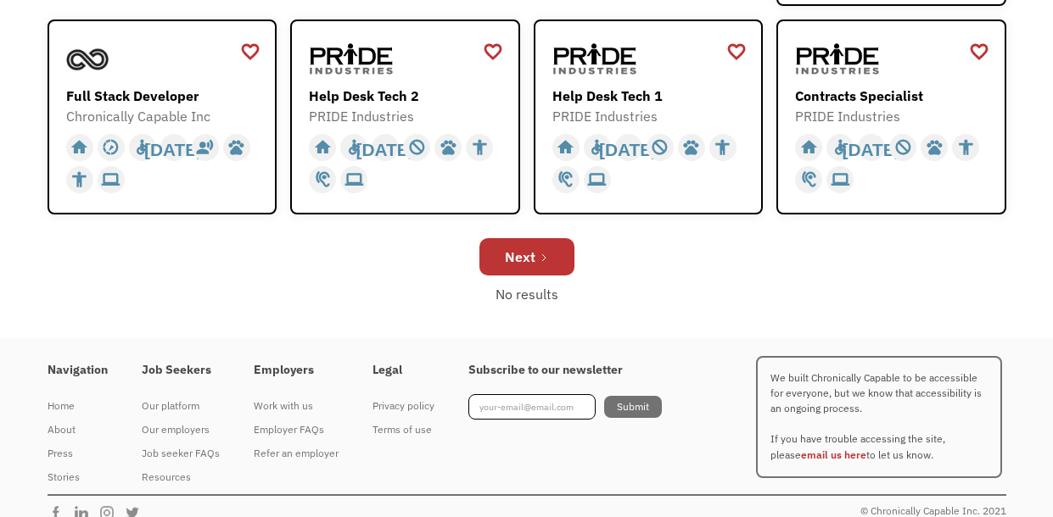
scroll to position [685, 0]
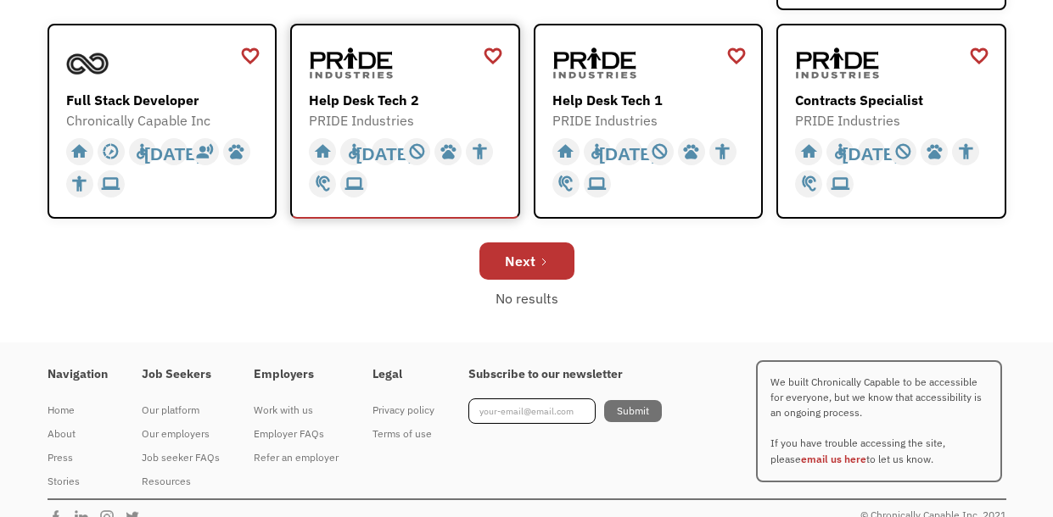
click at [461, 104] on div "Help Desk Tech 2" at bounding box center [407, 100] width 197 height 20
click at [873, 94] on div "Contracts Specialist" at bounding box center [893, 100] width 197 height 20
click at [547, 262] on icon "Next Page" at bounding box center [544, 262] width 10 height 10
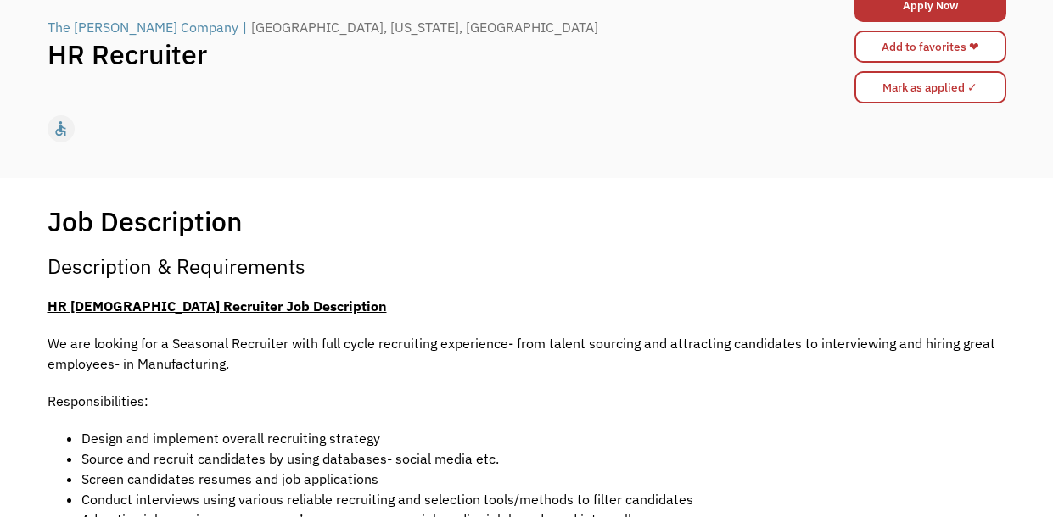
scroll to position [131, 0]
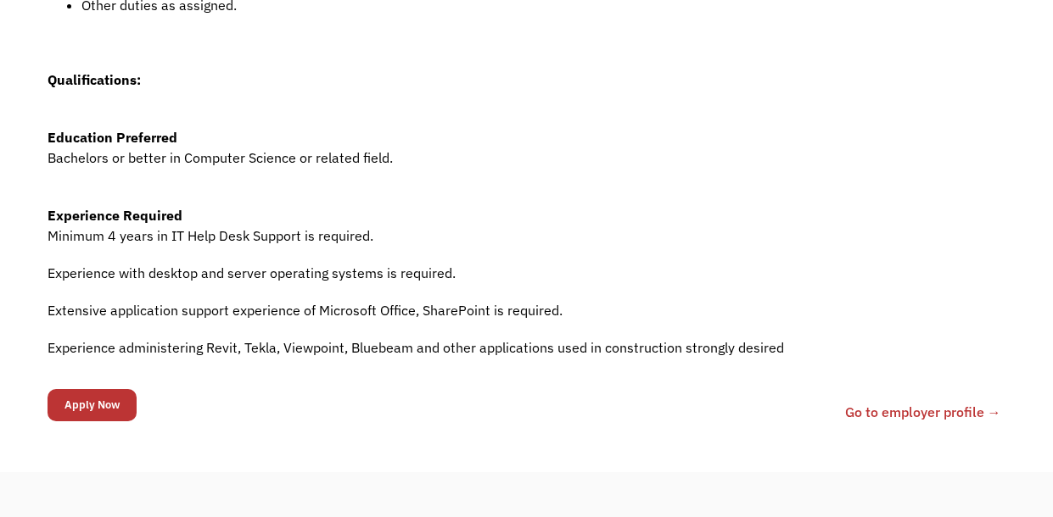
scroll to position [815, 0]
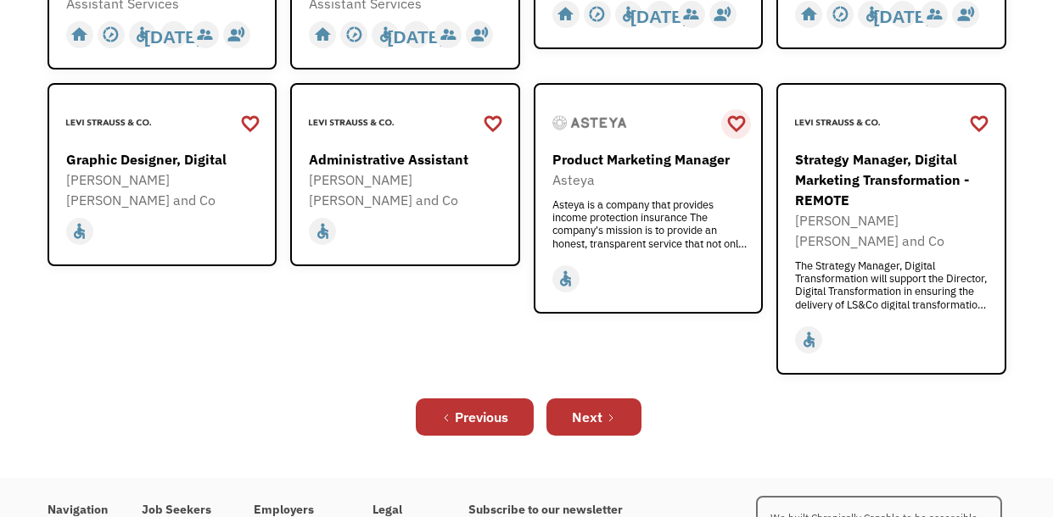
scroll to position [637, 0]
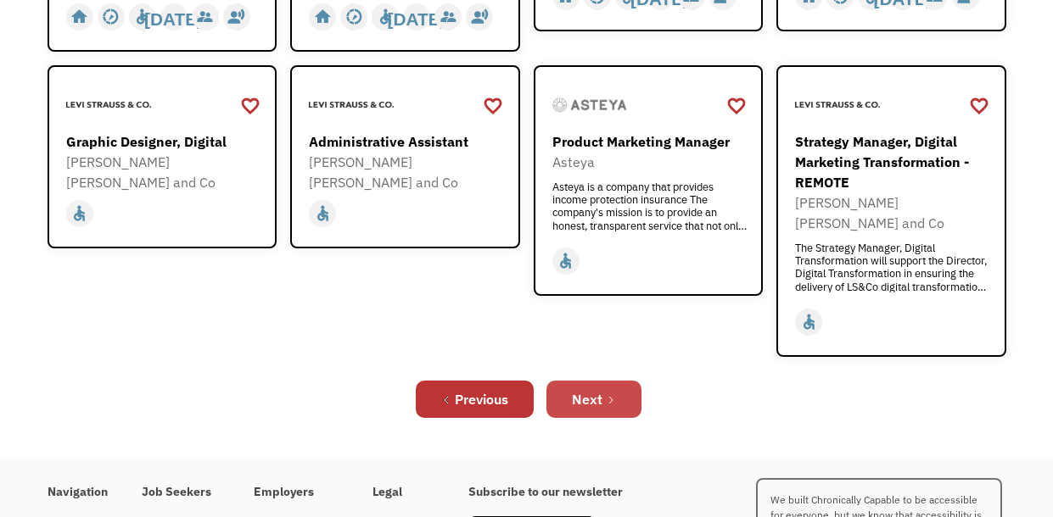
click at [586, 383] on link "Next" at bounding box center [593, 399] width 95 height 37
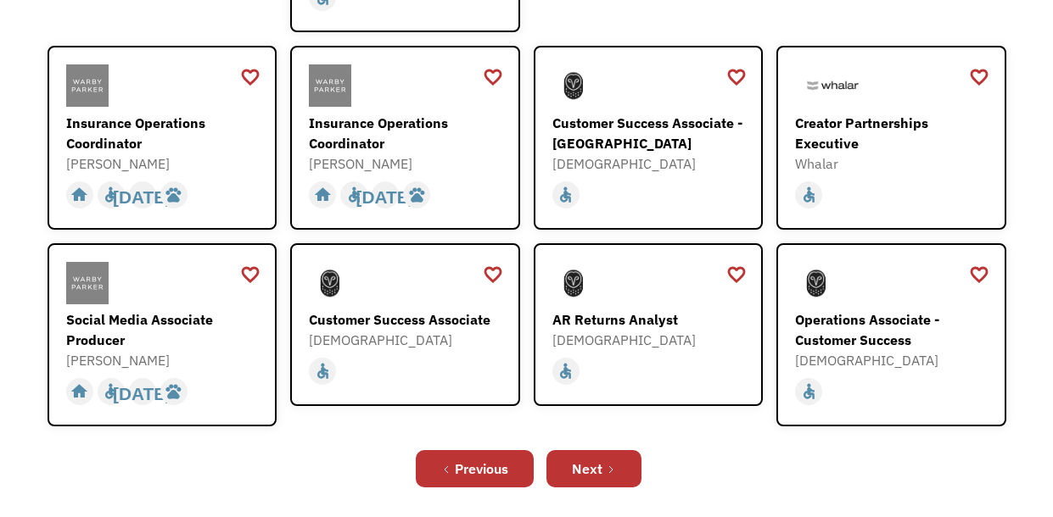
scroll to position [530, 0]
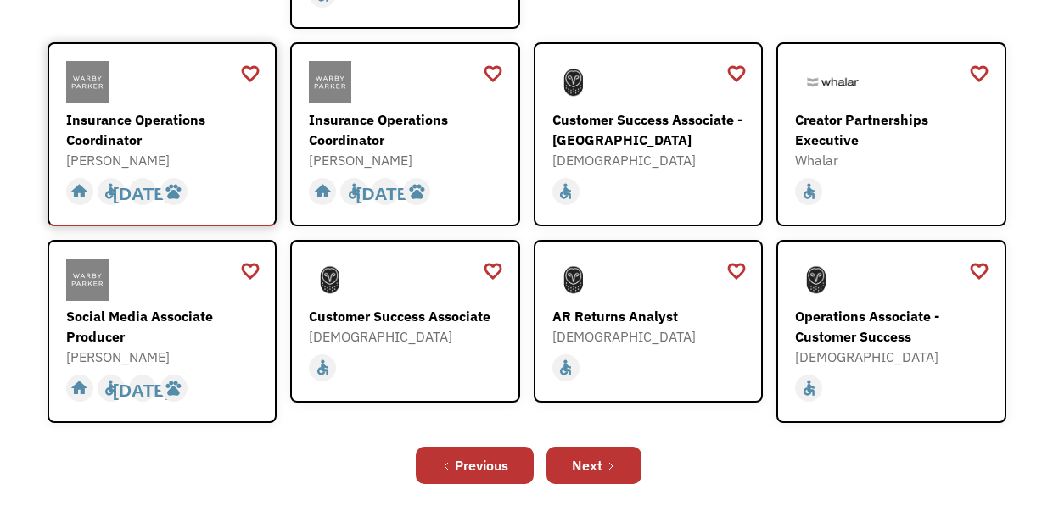
click at [140, 73] on div at bounding box center [164, 82] width 197 height 42
click at [602, 109] on div "Customer Success Associate - [GEOGRAPHIC_DATA]" at bounding box center [650, 129] width 197 height 41
click at [618, 447] on link "Next" at bounding box center [593, 465] width 95 height 37
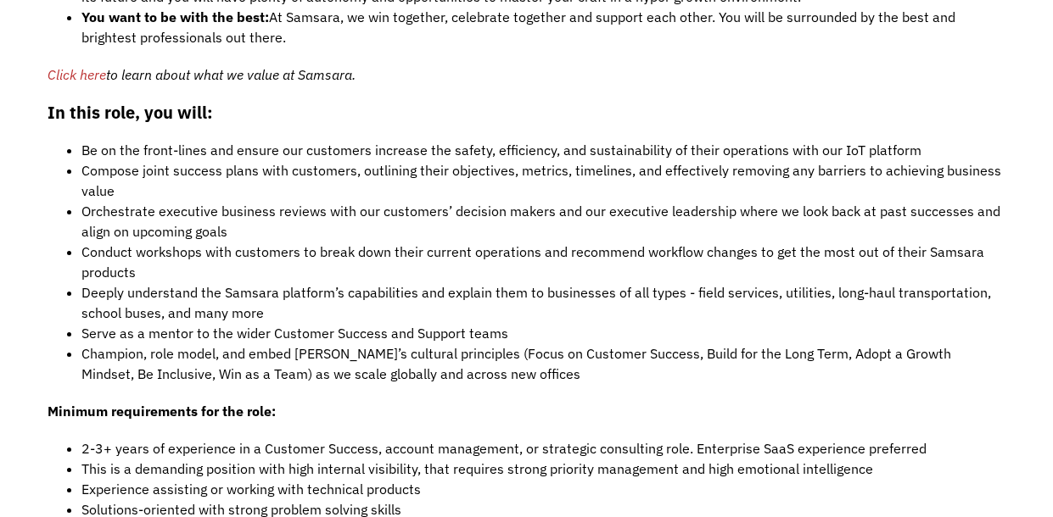
scroll to position [1327, 0]
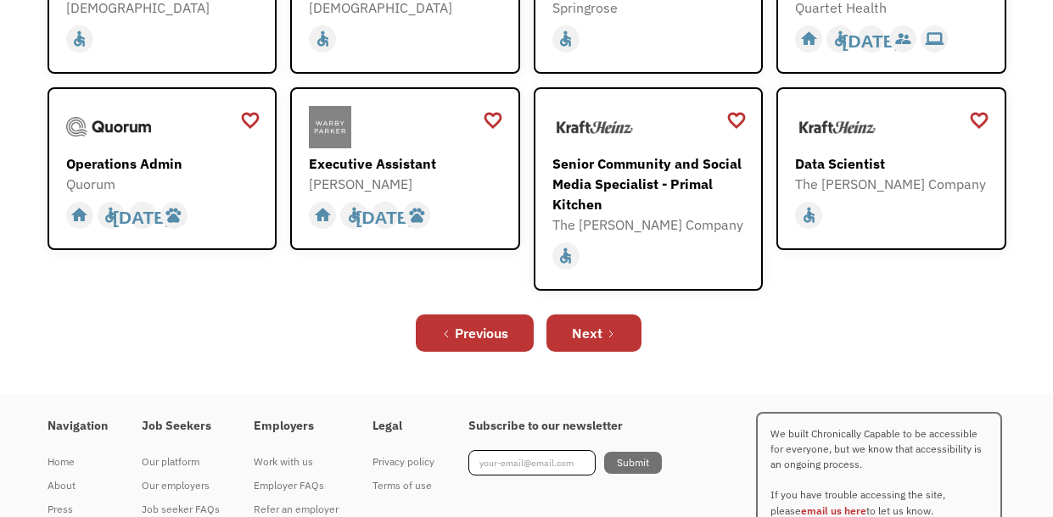
scroll to position [573, 0]
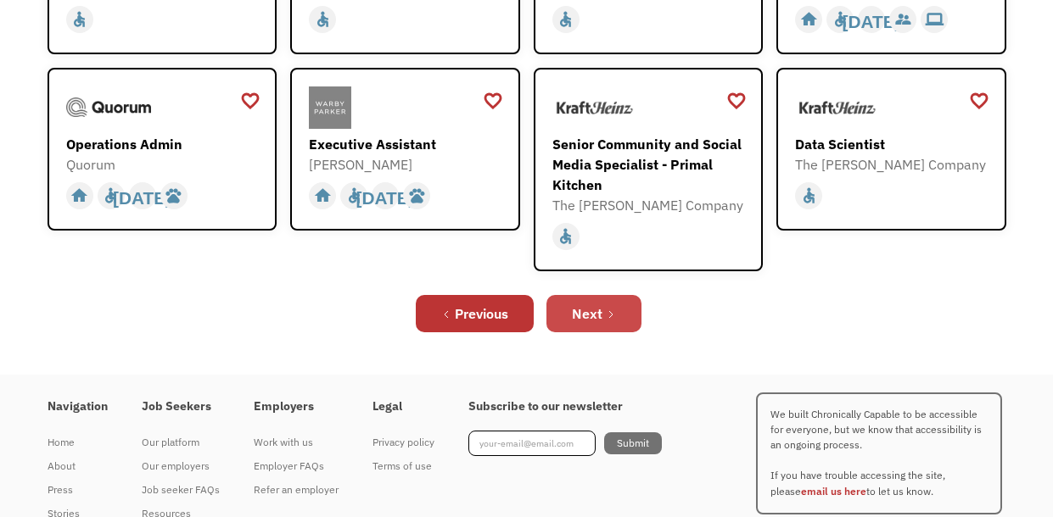
click at [589, 324] on link "Next" at bounding box center [593, 313] width 95 height 37
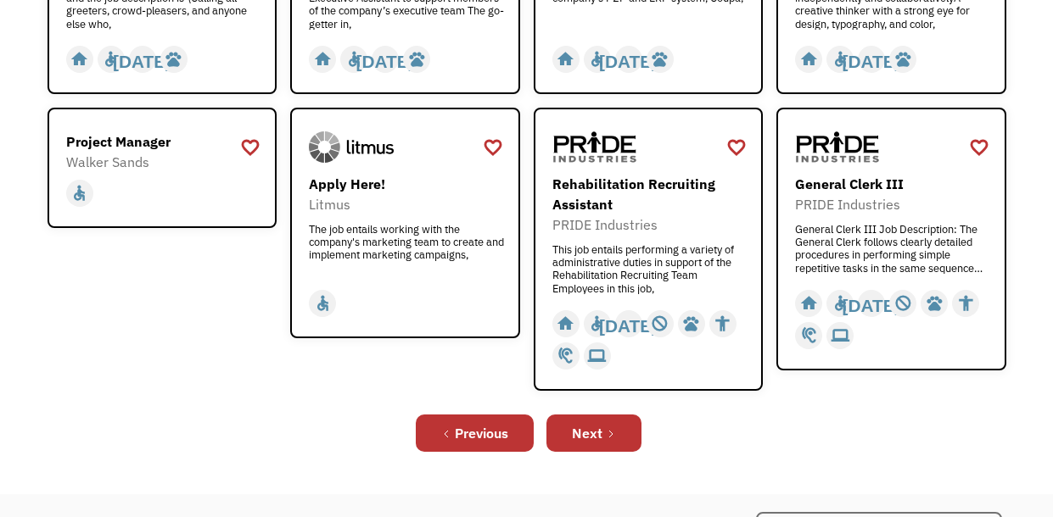
scroll to position [608, 0]
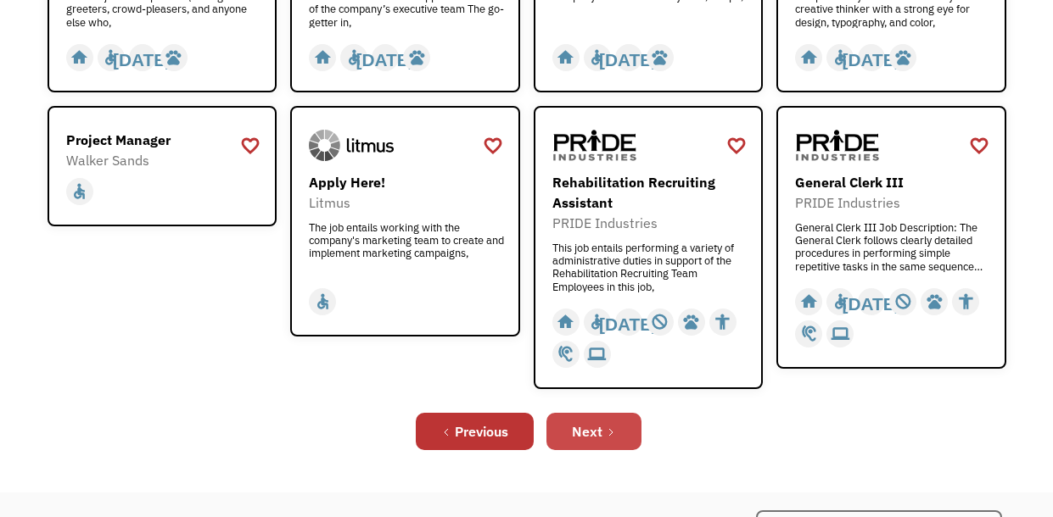
click at [627, 445] on link "Next" at bounding box center [593, 431] width 95 height 37
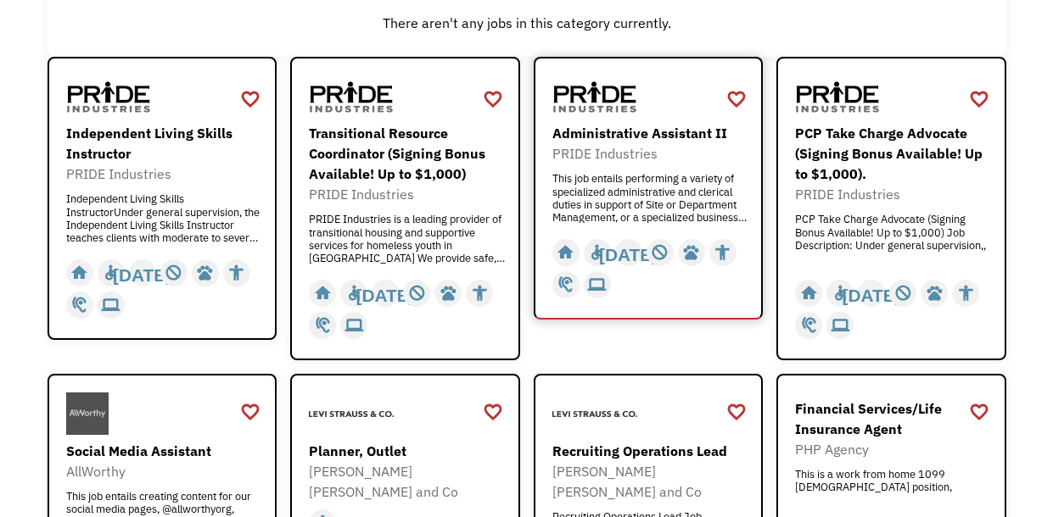
scroll to position [211, 0]
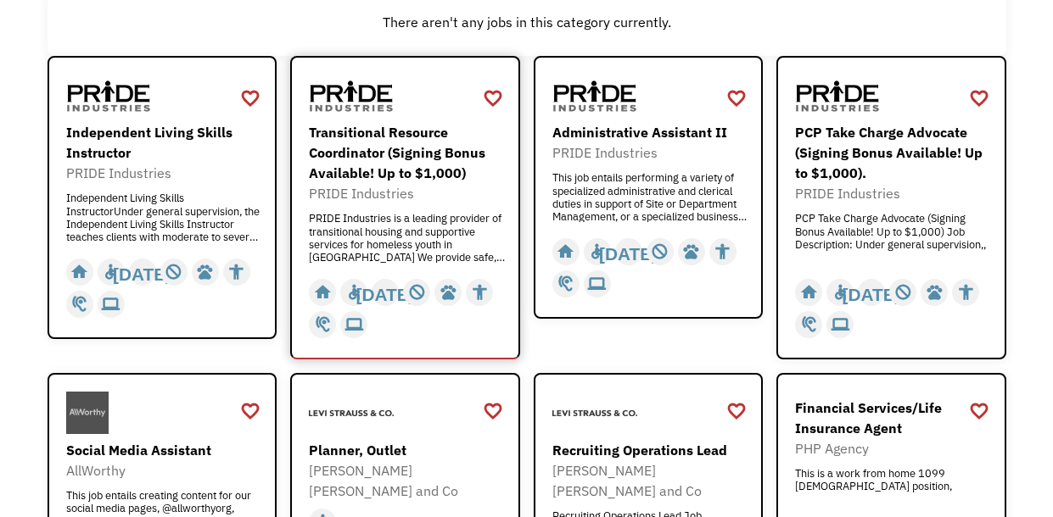
click at [461, 194] on div "PRIDE Industries" at bounding box center [407, 193] width 197 height 20
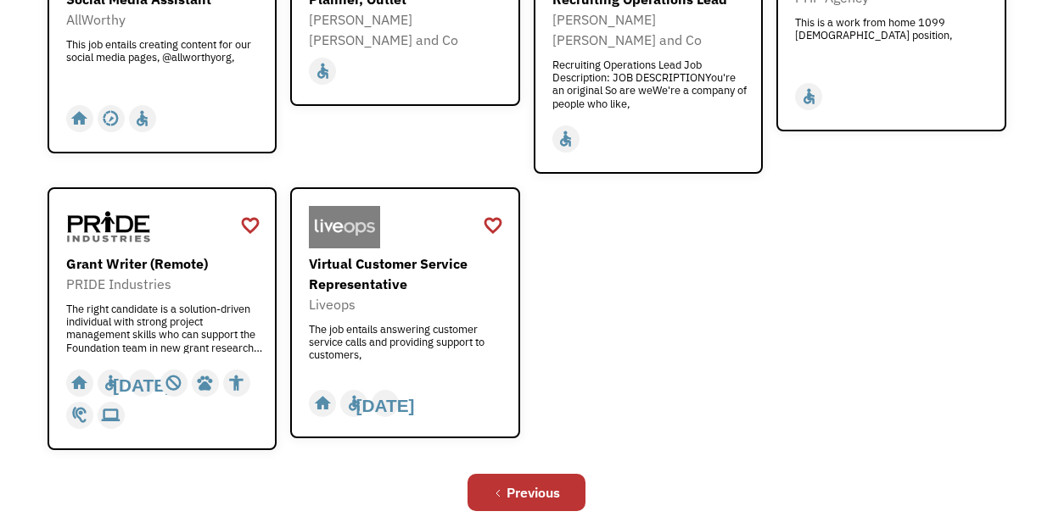
scroll to position [665, 0]
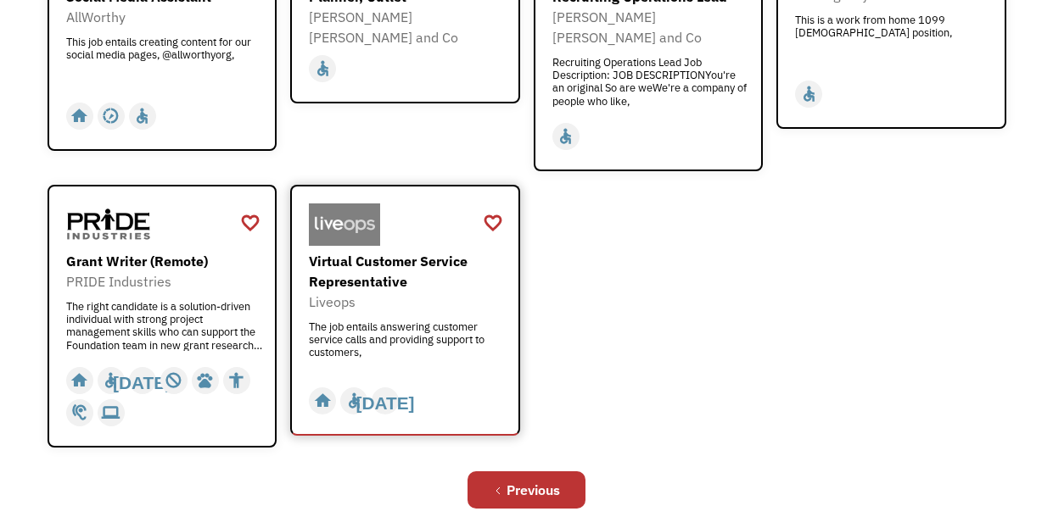
click at [450, 321] on div "The job entails answering customer service calls and providing support to custo…" at bounding box center [407, 346] width 197 height 51
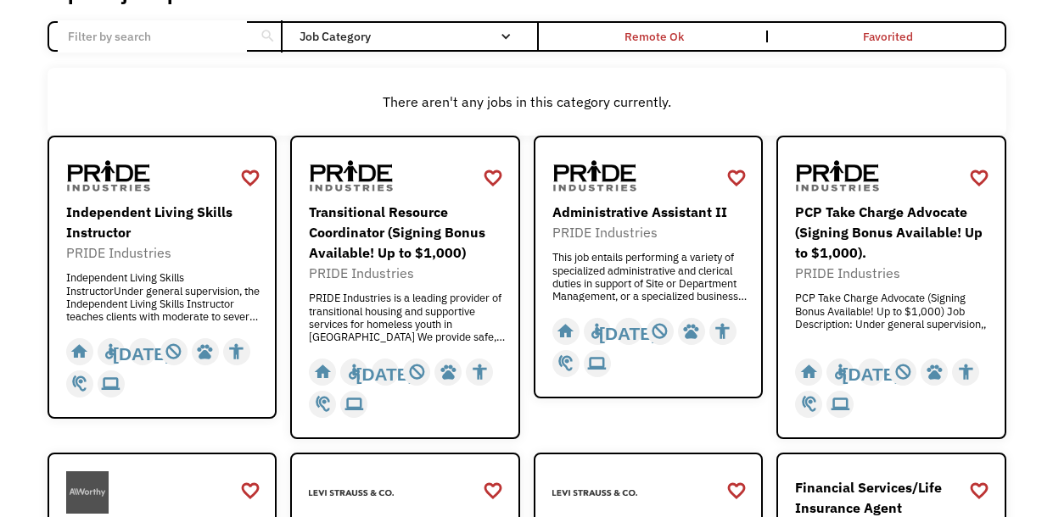
scroll to position [0, 0]
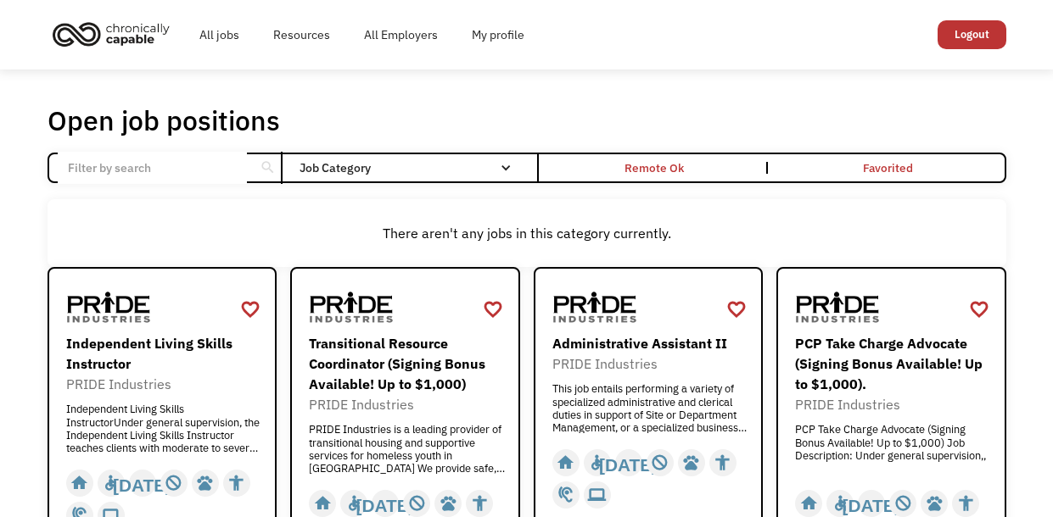
click at [271, 169] on div "search" at bounding box center [268, 167] width 16 height 25
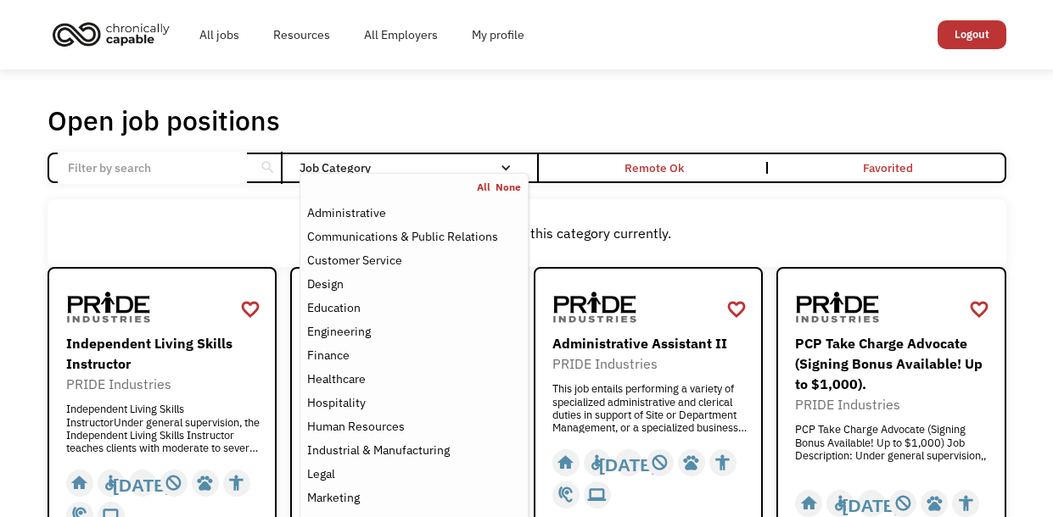
click at [483, 193] on link "All" at bounding box center [486, 188] width 19 height 14
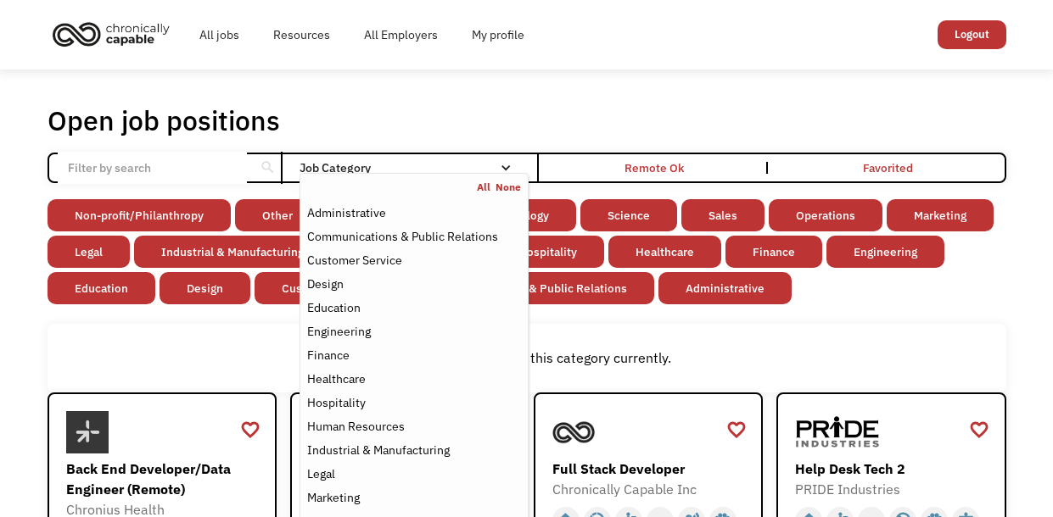
click at [733, 365] on div "There aren't any jobs in this category currently." at bounding box center [527, 358] width 942 height 20
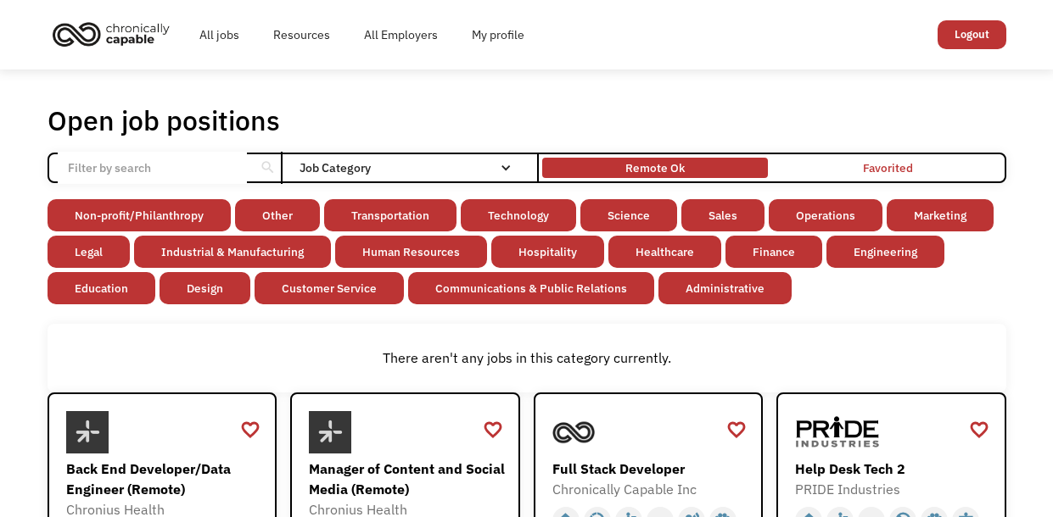
click at [651, 165] on div "Remote Ok" at bounding box center [654, 168] width 59 height 20
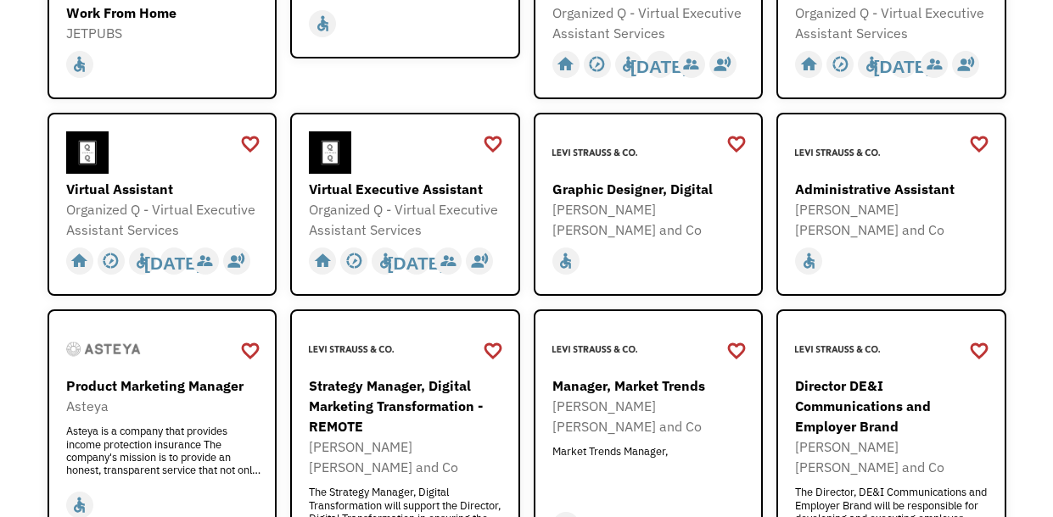
scroll to position [705, 0]
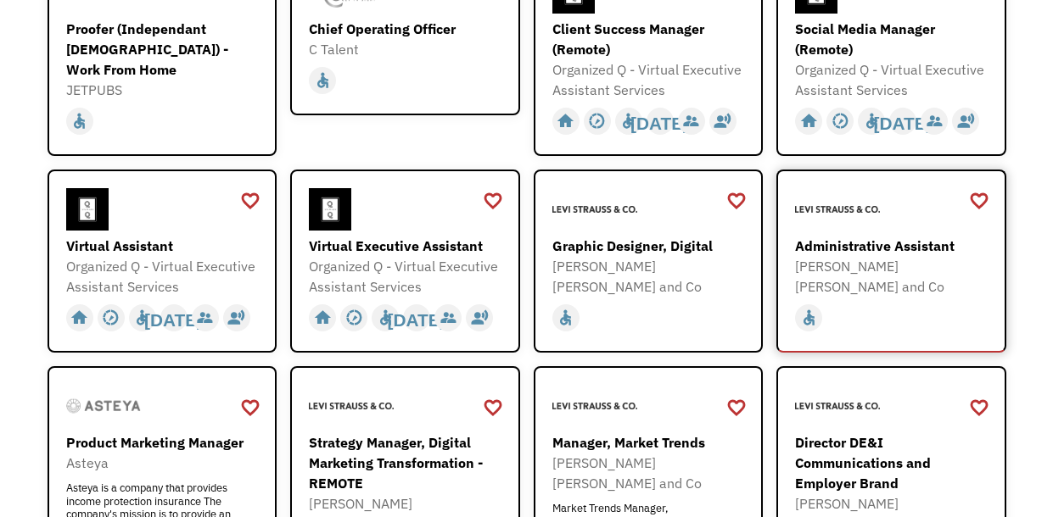
click at [880, 259] on div "[PERSON_NAME] [PERSON_NAME] and Co" at bounding box center [893, 276] width 197 height 41
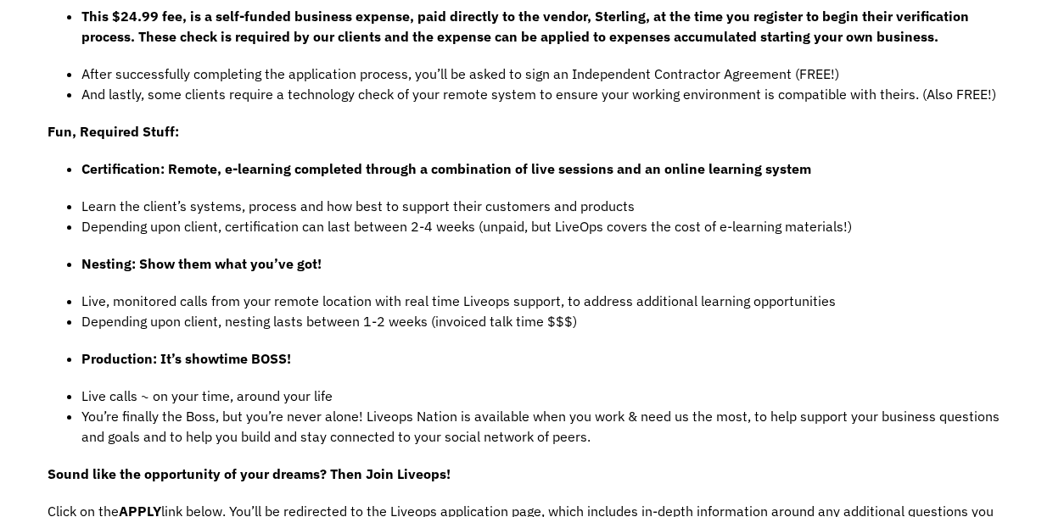
scroll to position [1238, 0]
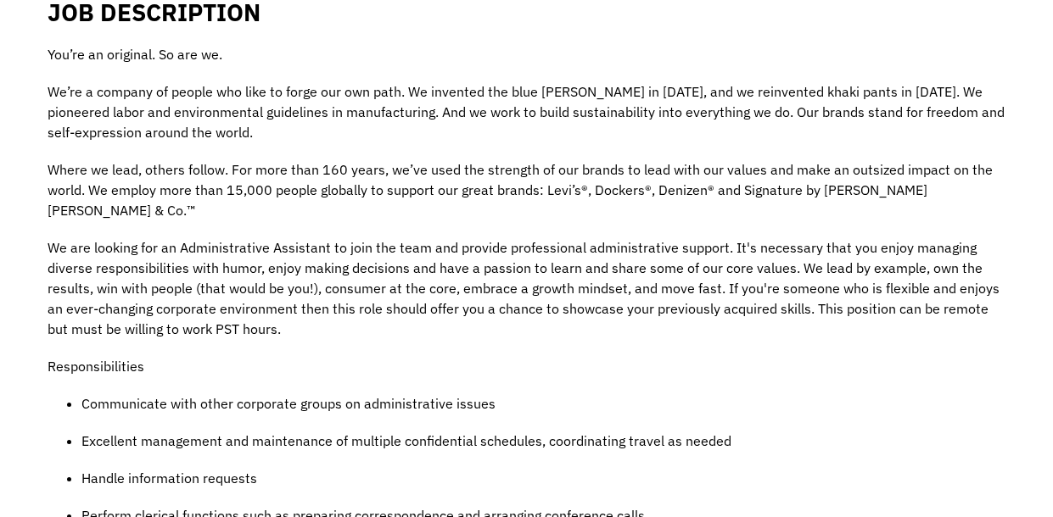
scroll to position [438, 0]
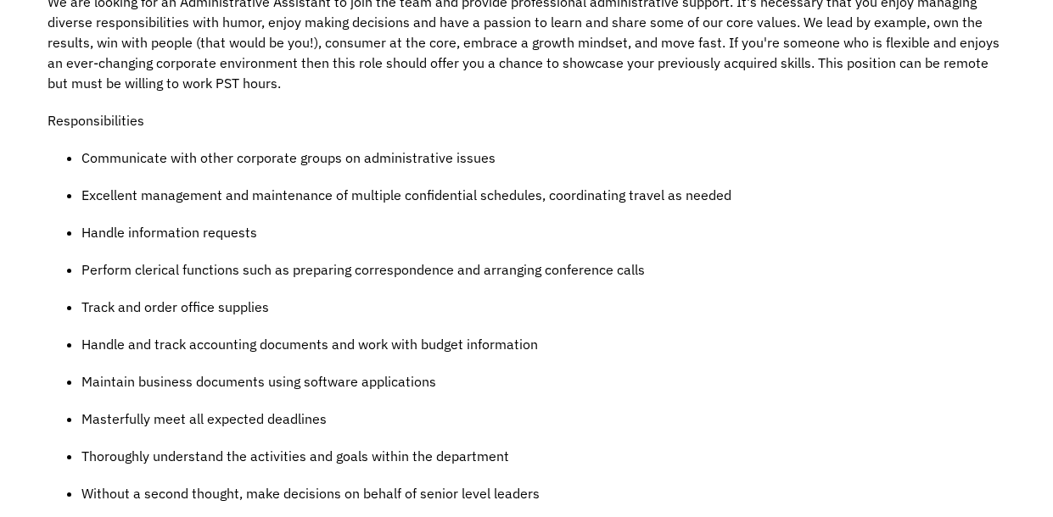
click at [758, 334] on p "Handle and track accounting documents and work with budget information" at bounding box center [543, 344] width 925 height 20
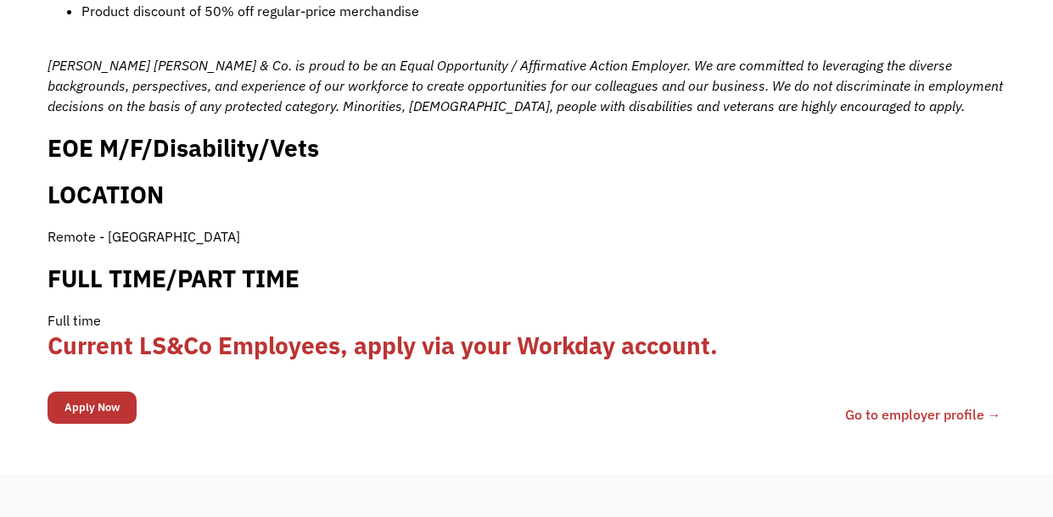
scroll to position [1675, 0]
click at [86, 399] on input "Apply Now" at bounding box center [92, 408] width 89 height 32
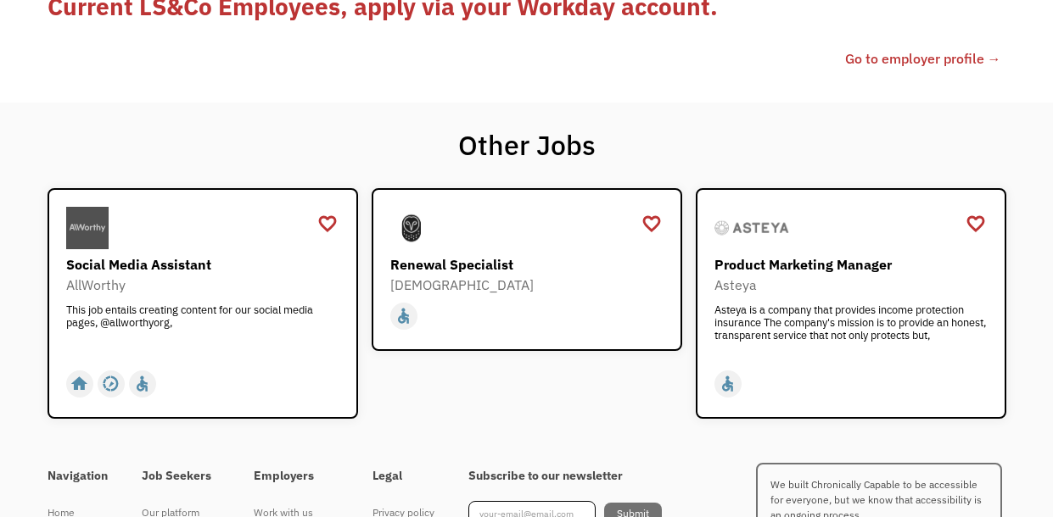
scroll to position [2071, 0]
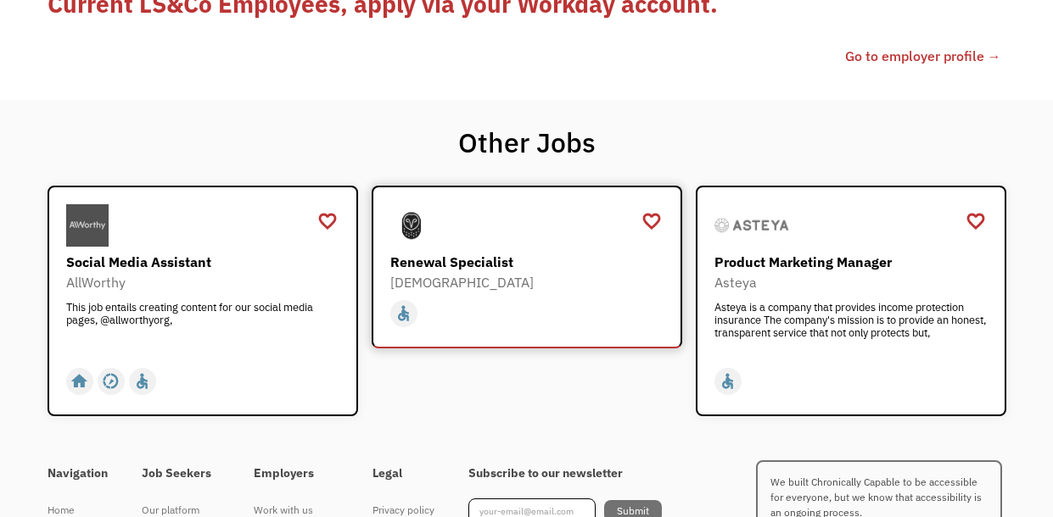
click at [527, 252] on div "Renewal Specialist" at bounding box center [528, 262] width 277 height 20
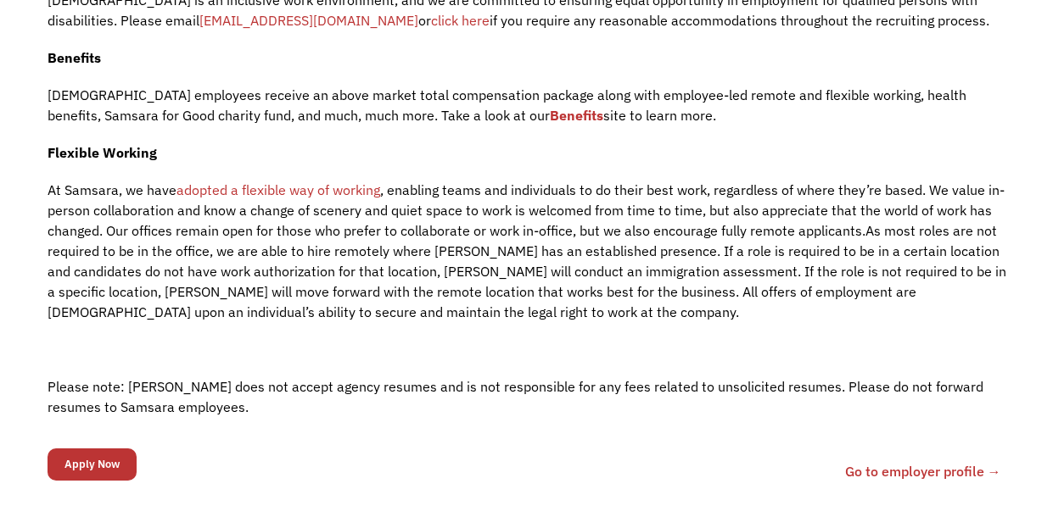
scroll to position [2024, 0]
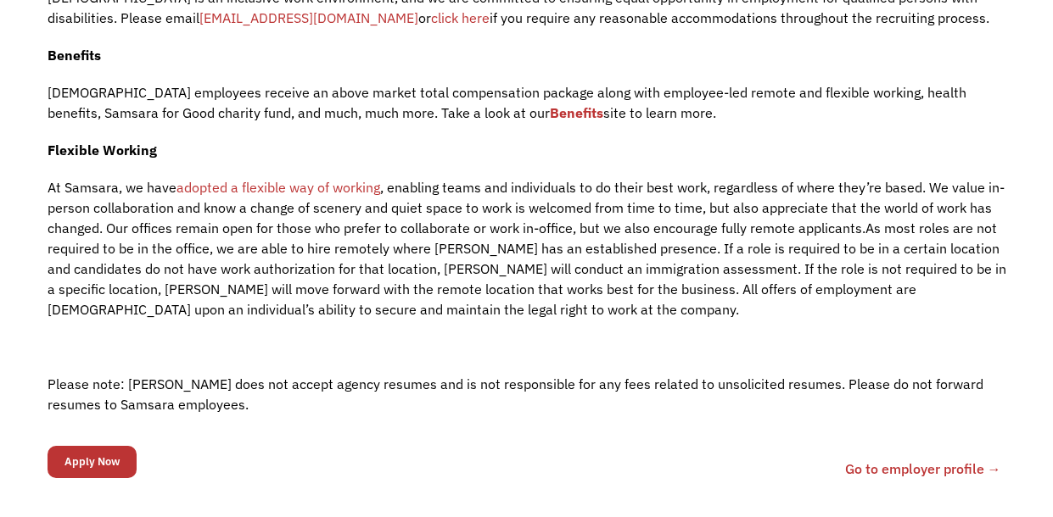
click at [527, 233] on span "As most roles are not required to be in the office, we are able to hire remotel…" at bounding box center [527, 269] width 958 height 98
click at [126, 446] on input "Apply Now" at bounding box center [92, 462] width 89 height 32
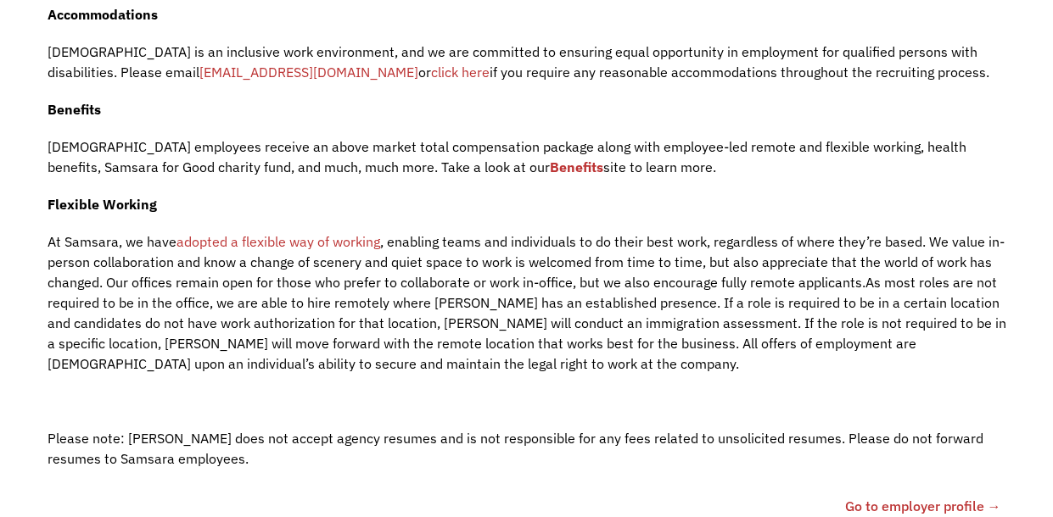
scroll to position [2078, 0]
